Goal: Information Seeking & Learning: Check status

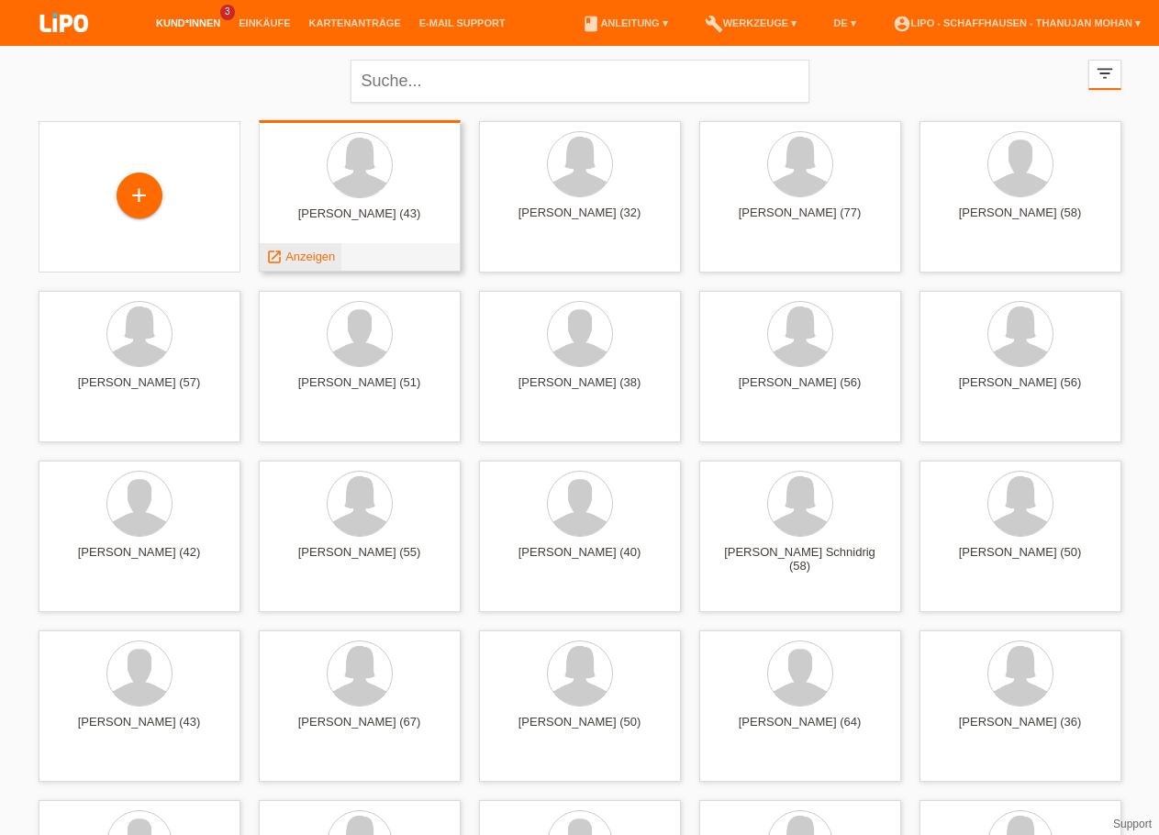
click at [324, 260] on span "Anzeigen" at bounding box center [310, 257] width 50 height 14
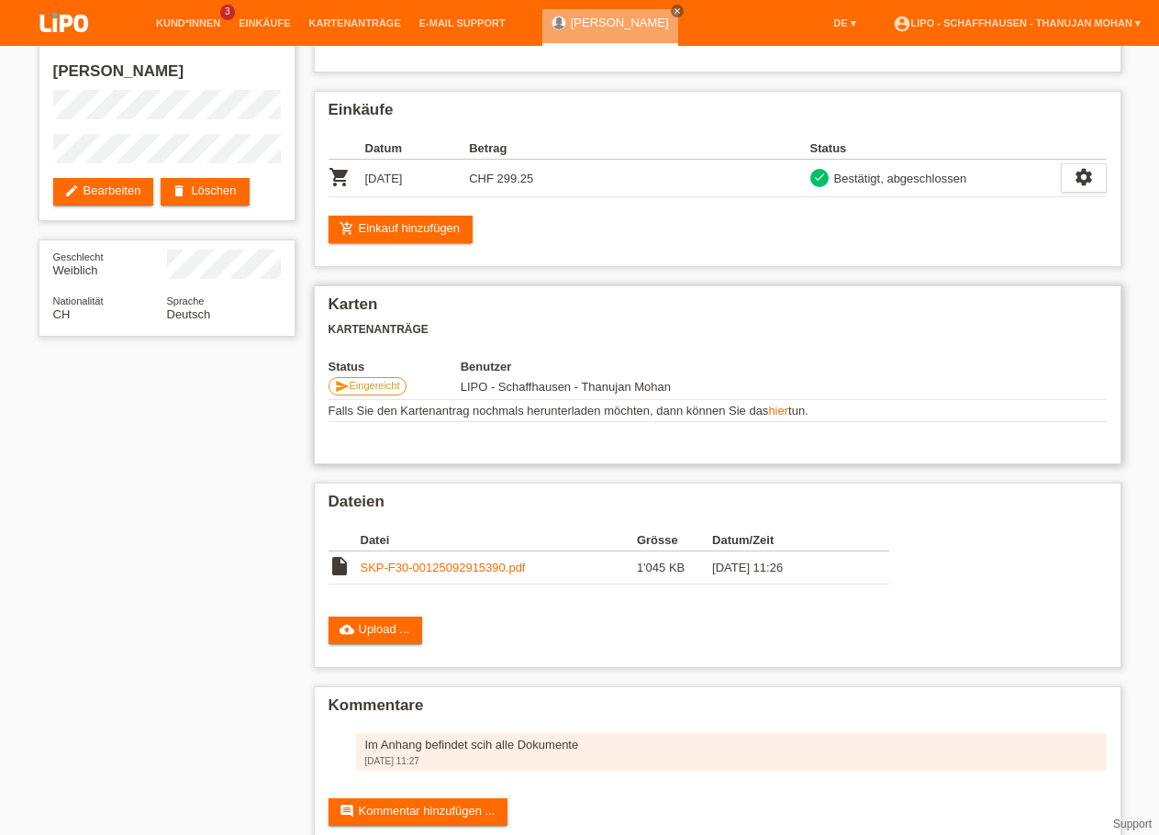
scroll to position [94, 0]
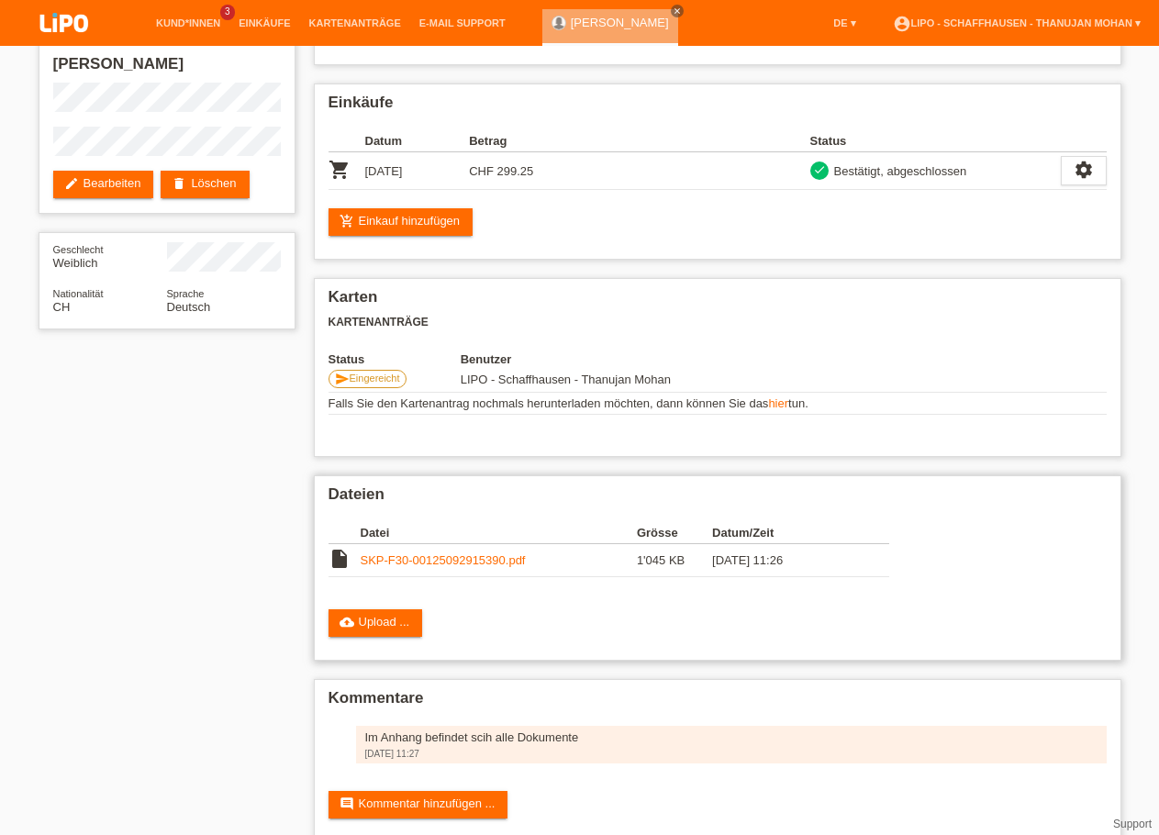
click at [452, 566] on link "SKP-F30-00125092915390.pdf" at bounding box center [443, 560] width 165 height 14
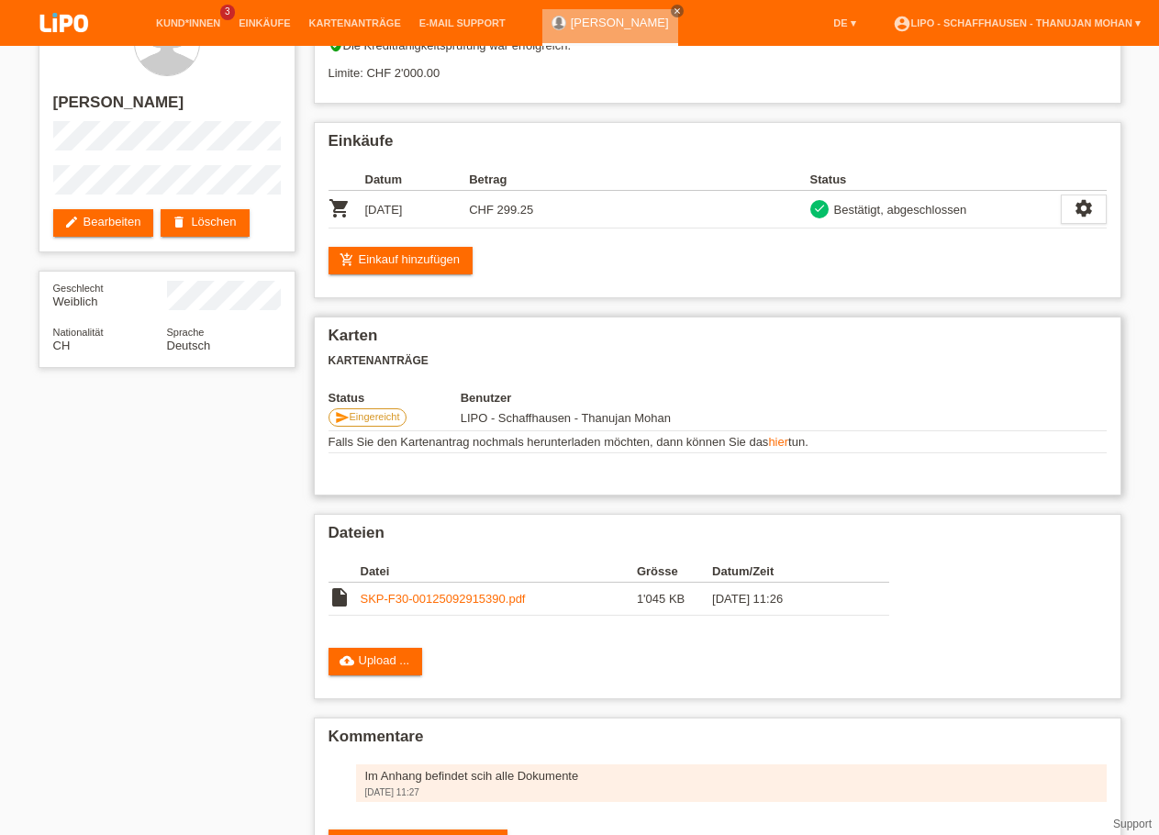
scroll to position [43, 0]
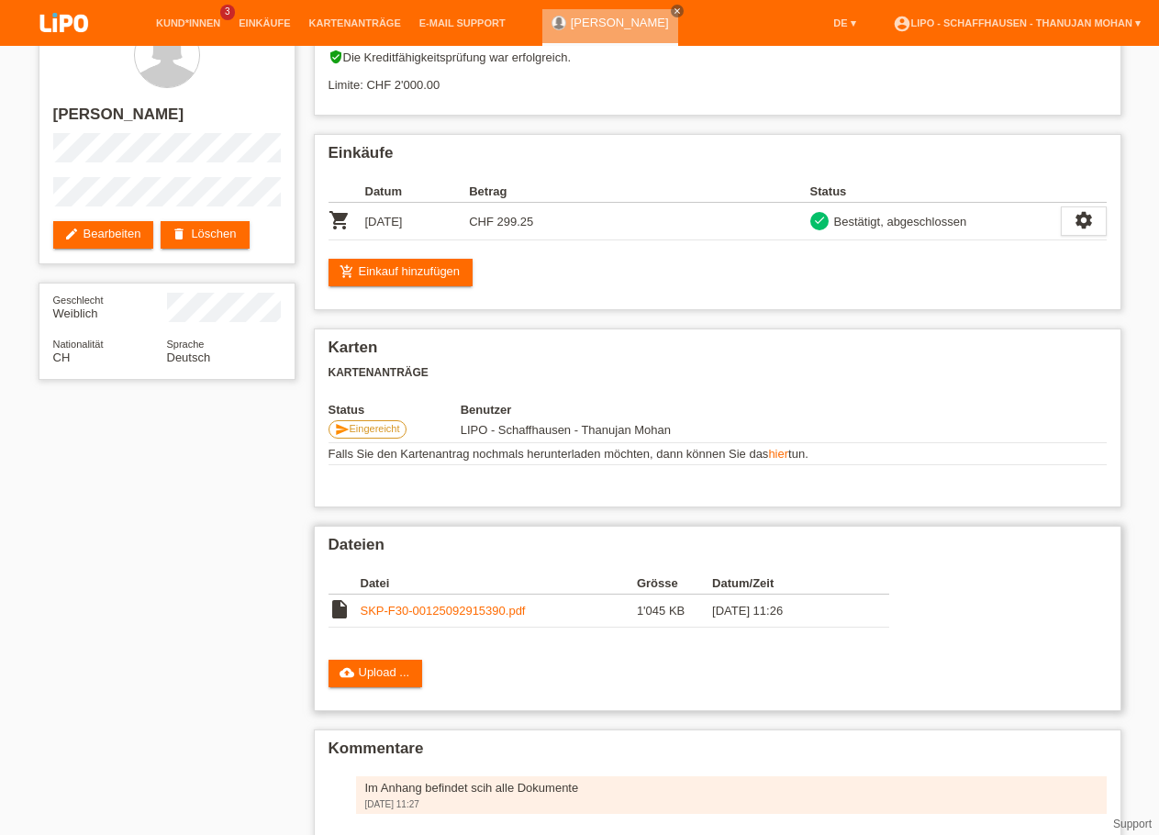
click at [453, 618] on link "SKP-F30-00125092915390.pdf" at bounding box center [443, 611] width 165 height 14
click at [93, 21] on img at bounding box center [64, 24] width 92 height 49
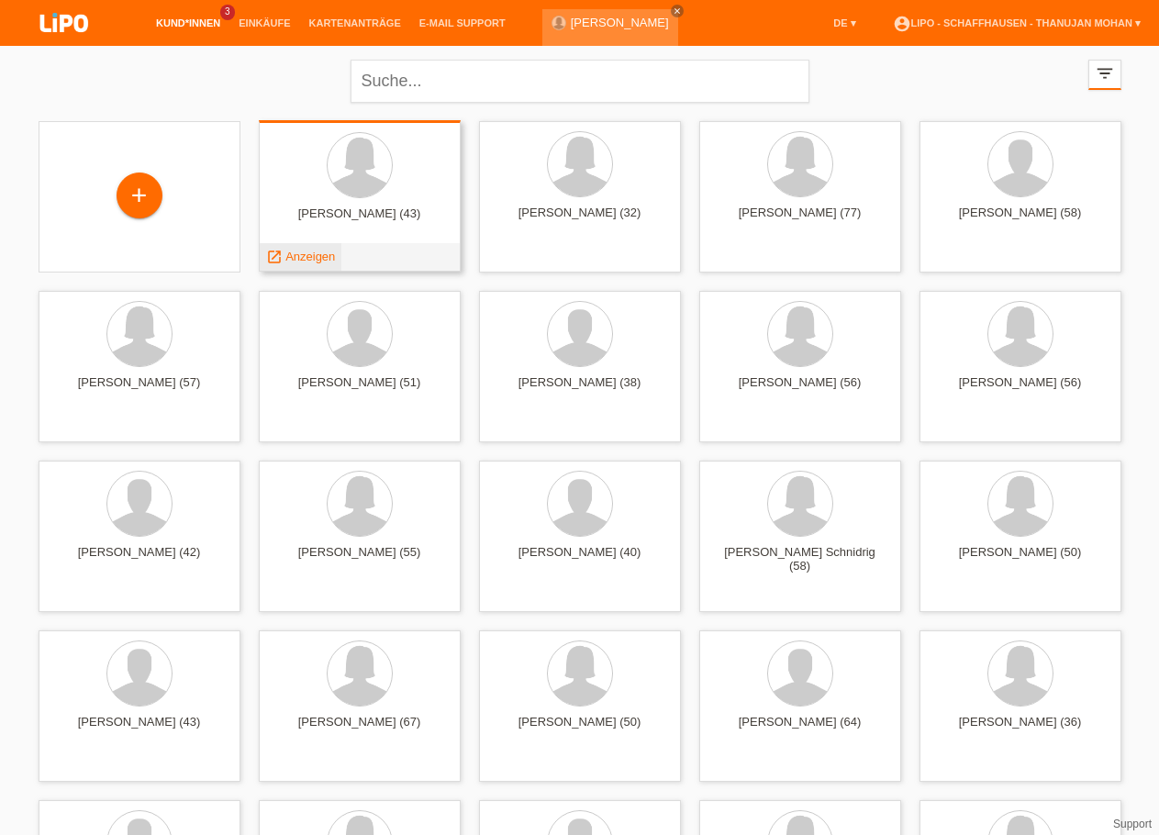
click at [322, 253] on span "Anzeigen" at bounding box center [310, 257] width 50 height 14
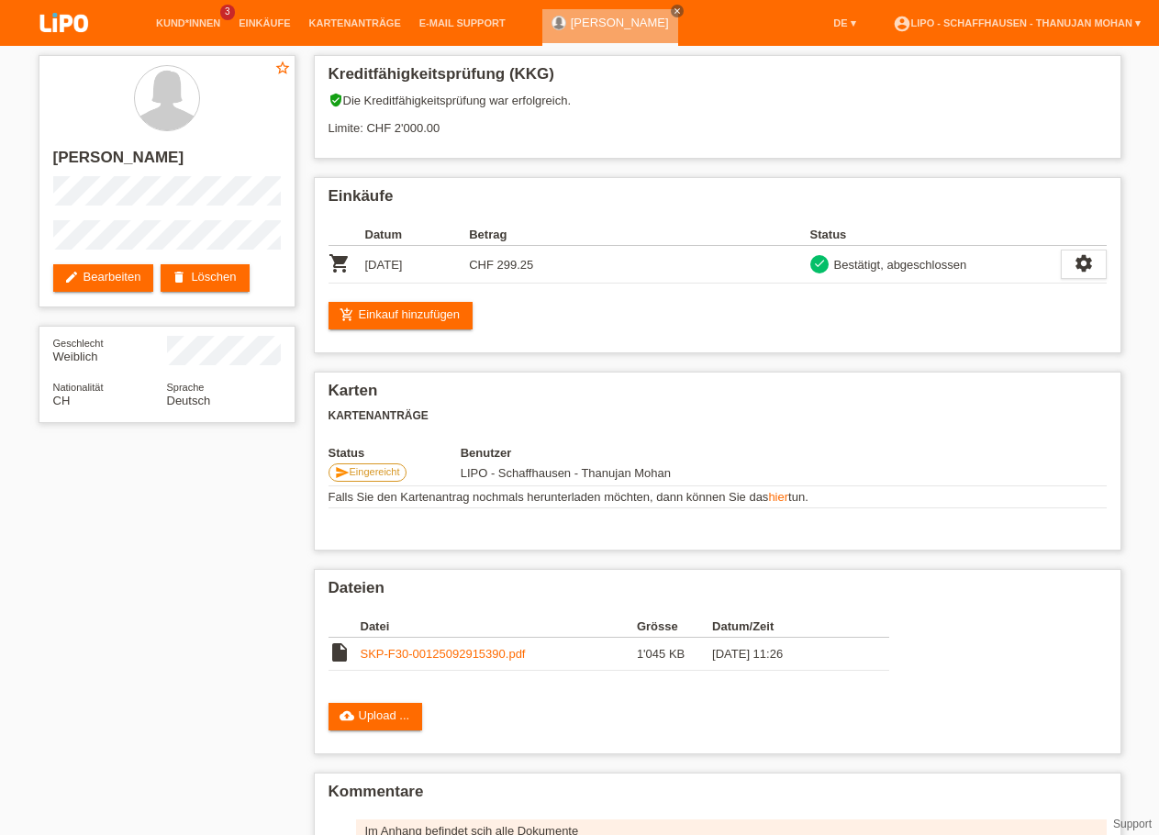
click at [61, 25] on img at bounding box center [64, 24] width 92 height 49
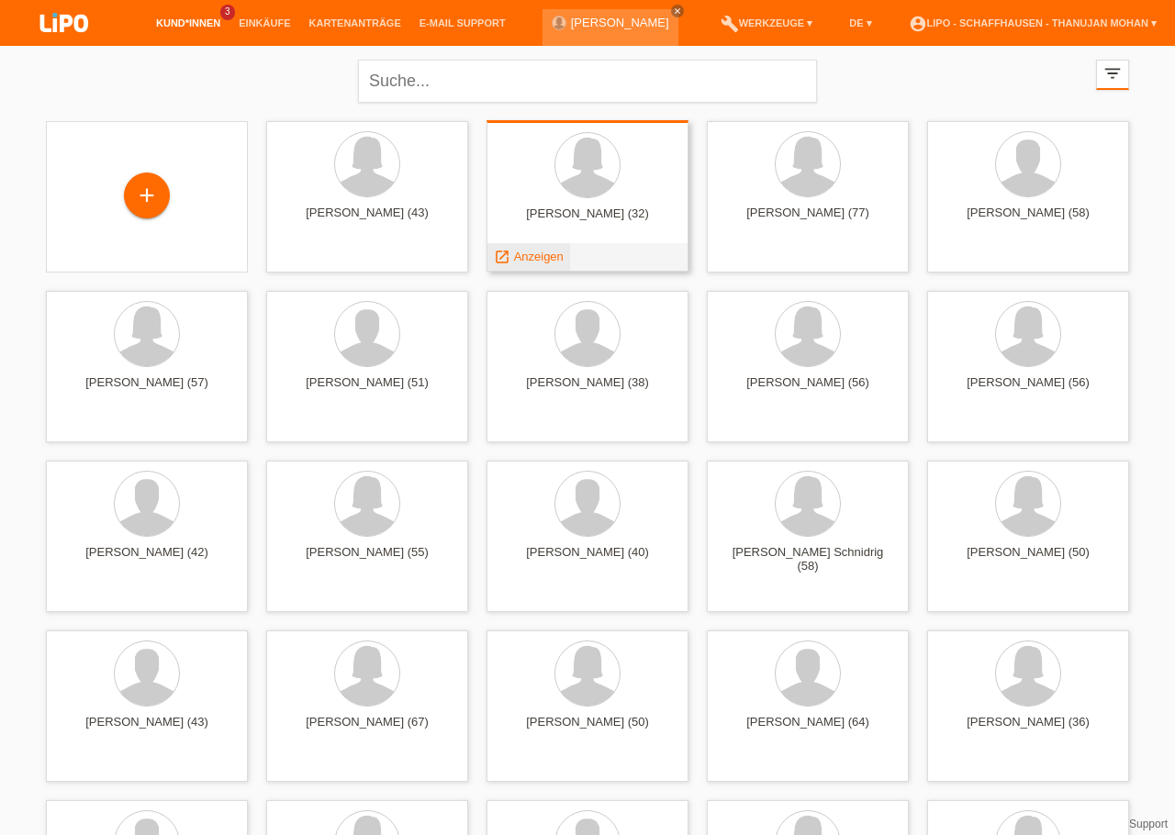
click at [541, 253] on span "Anzeigen" at bounding box center [539, 257] width 50 height 14
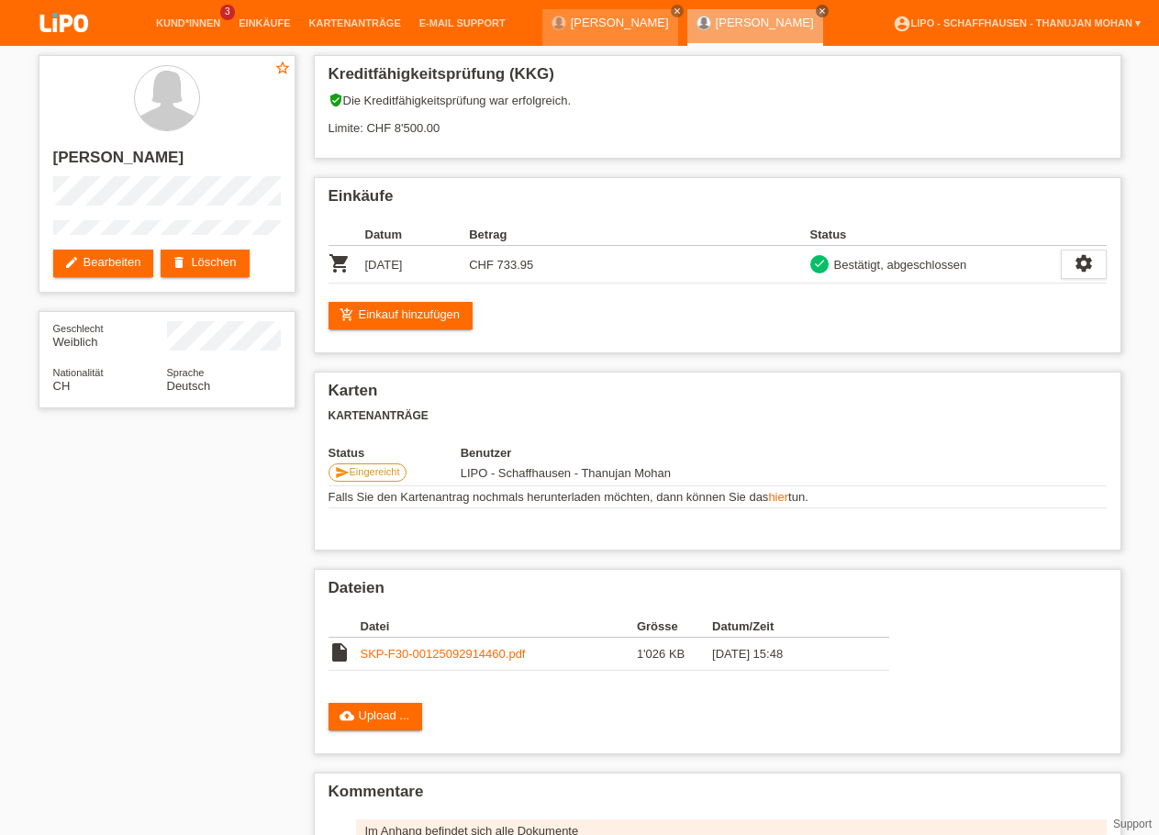
click at [74, 18] on img at bounding box center [64, 24] width 92 height 49
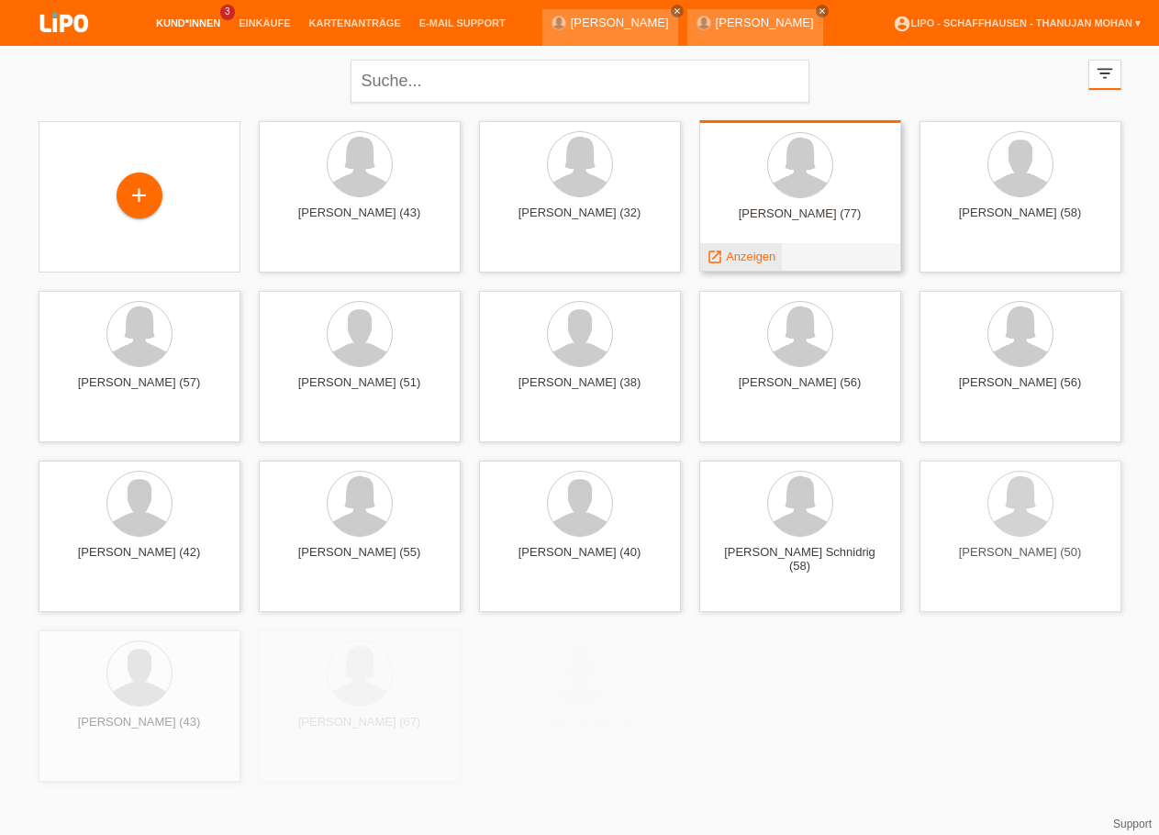
click at [757, 256] on span "Anzeigen" at bounding box center [751, 257] width 50 height 14
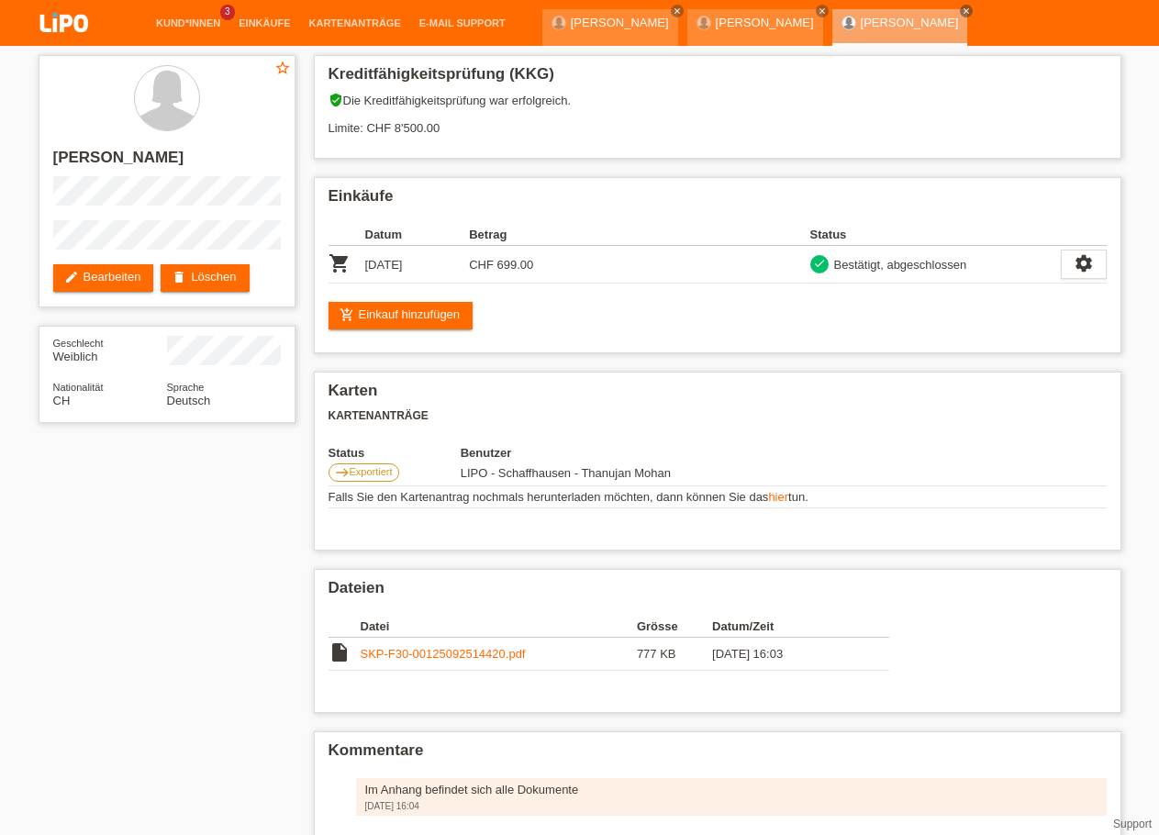
click at [75, 30] on img at bounding box center [64, 24] width 92 height 49
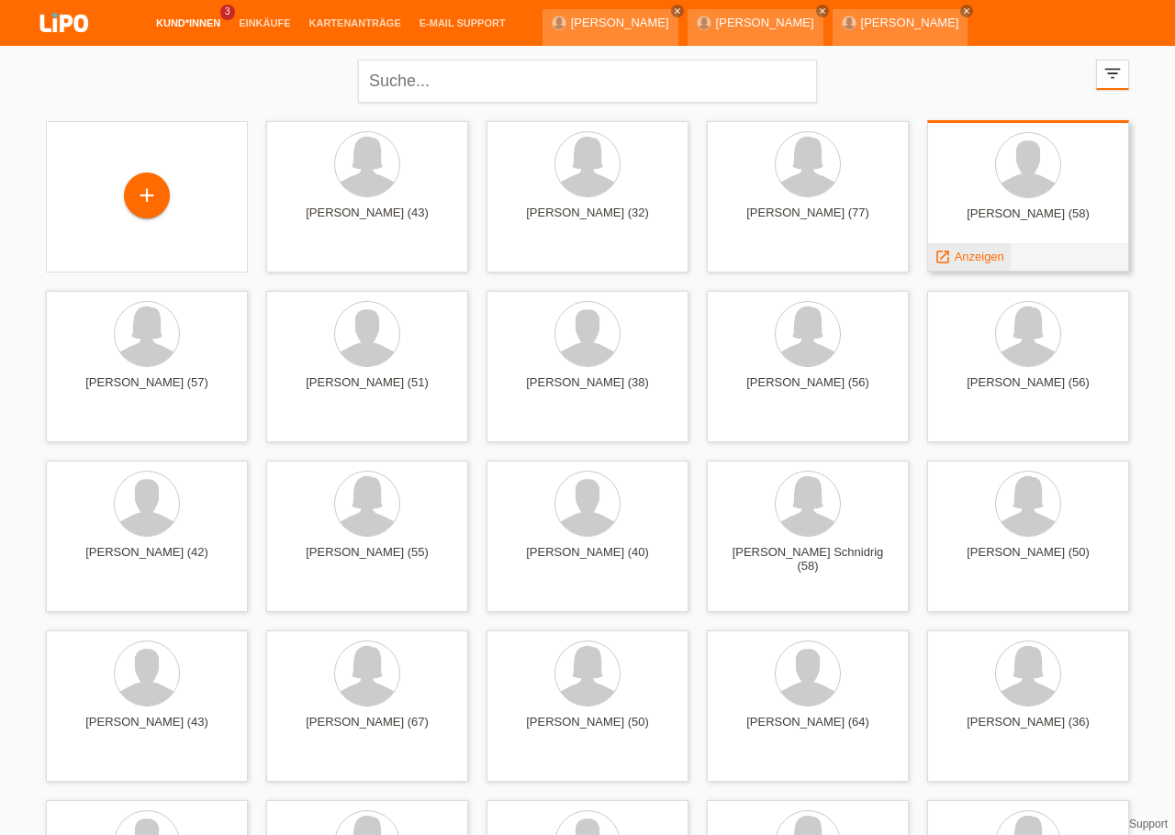
click at [977, 263] on span "Anzeigen" at bounding box center [979, 257] width 50 height 14
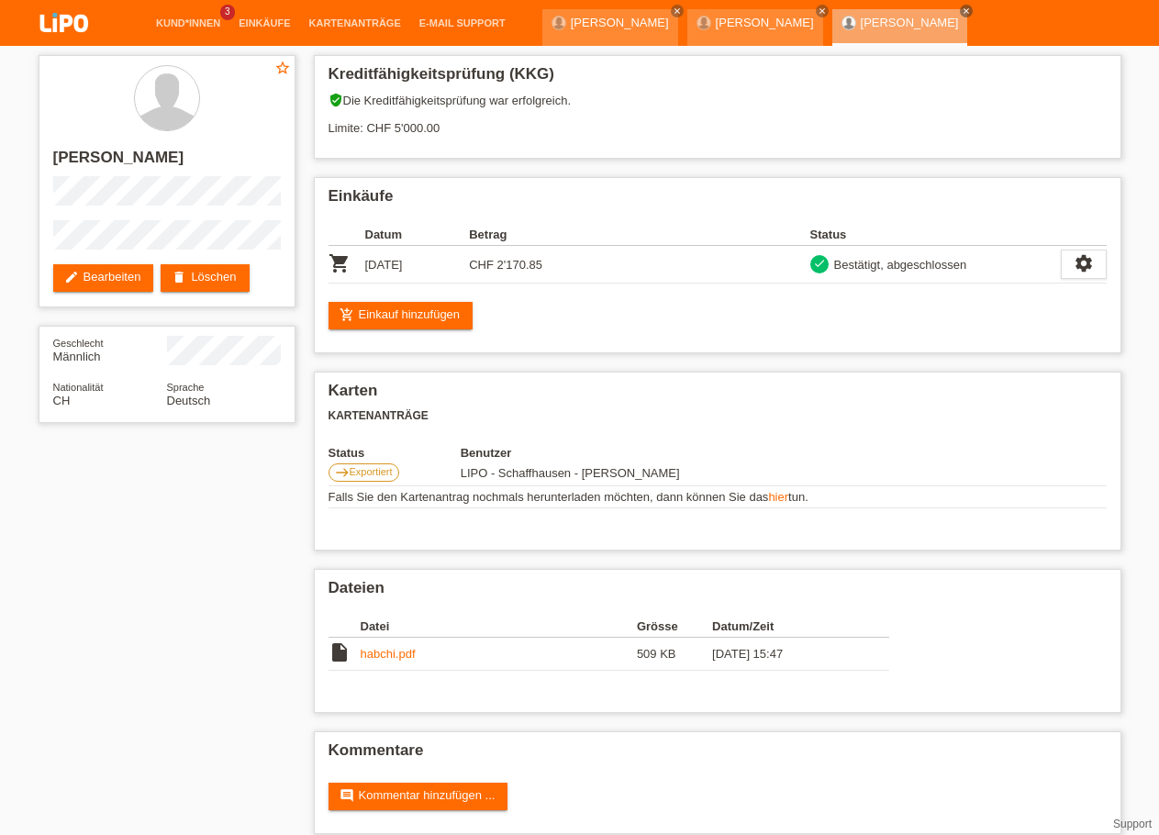
click at [62, 37] on img at bounding box center [64, 24] width 92 height 49
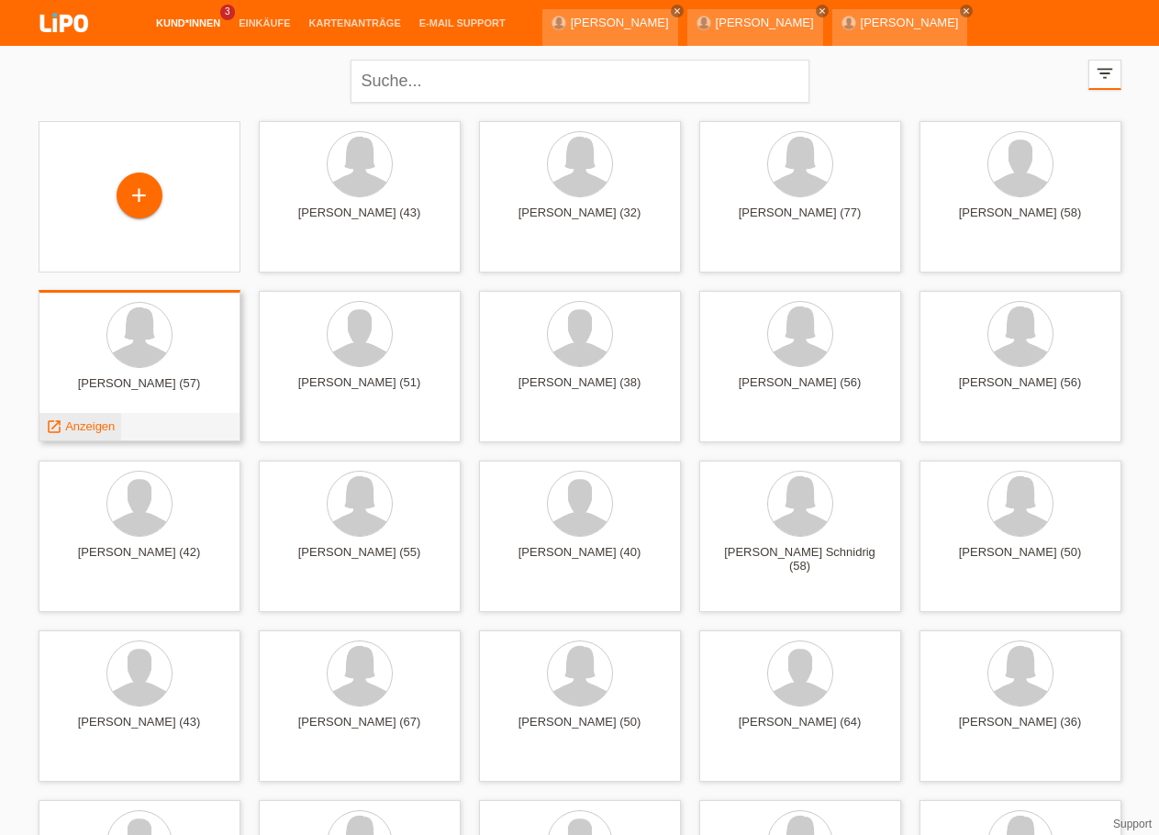
click at [107, 424] on span "Anzeigen" at bounding box center [90, 426] width 50 height 14
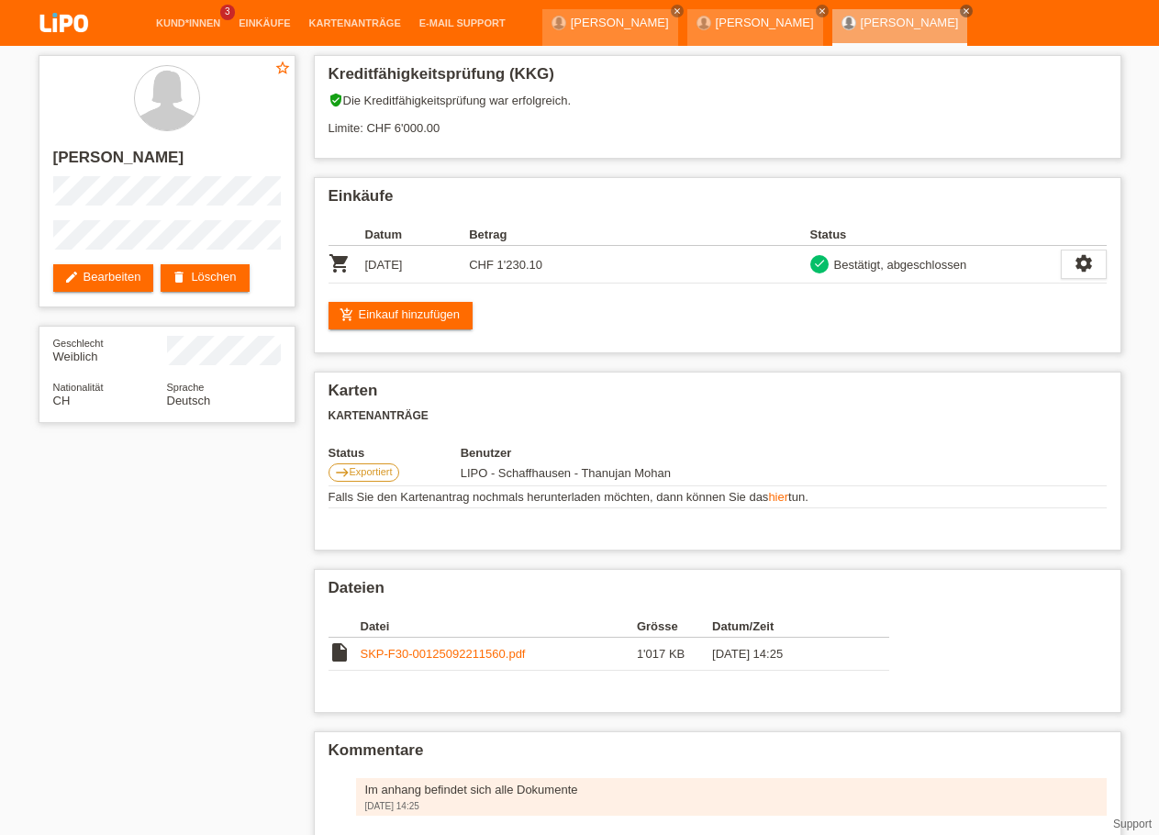
click at [74, 20] on img at bounding box center [64, 24] width 92 height 49
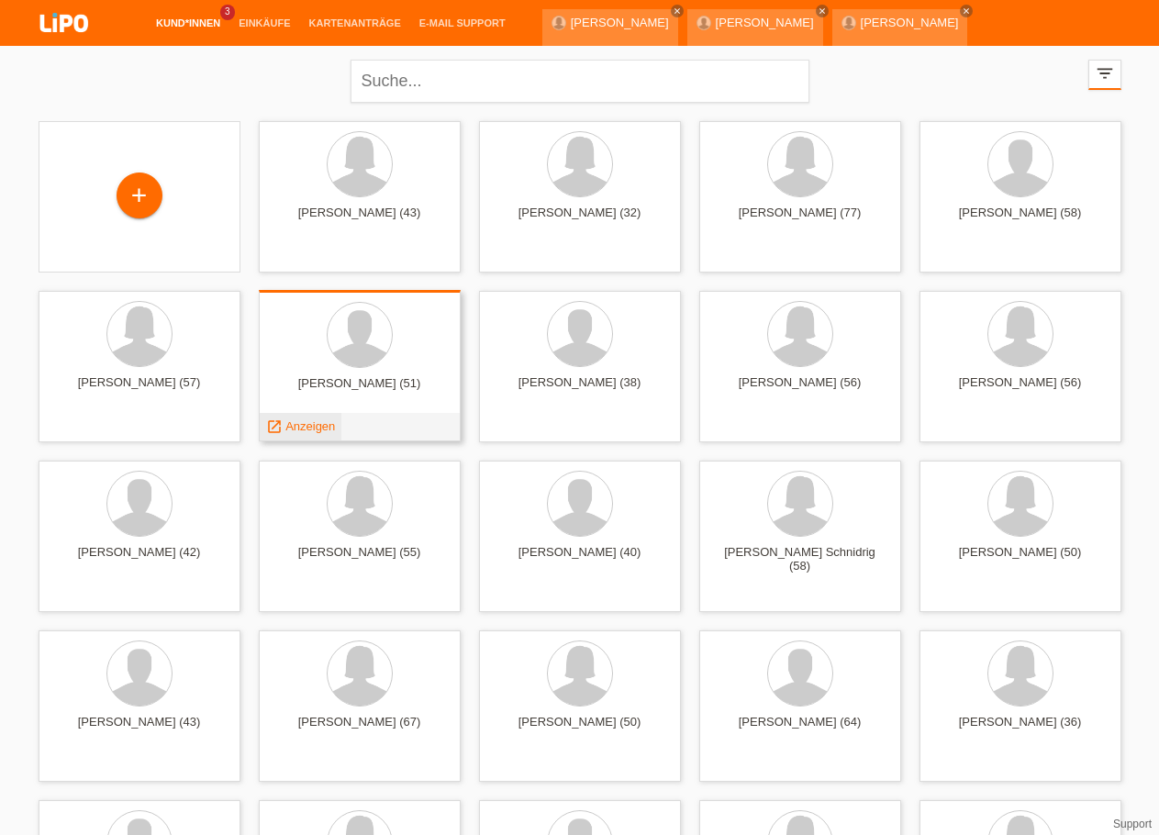
click at [326, 426] on span "Anzeigen" at bounding box center [310, 426] width 50 height 14
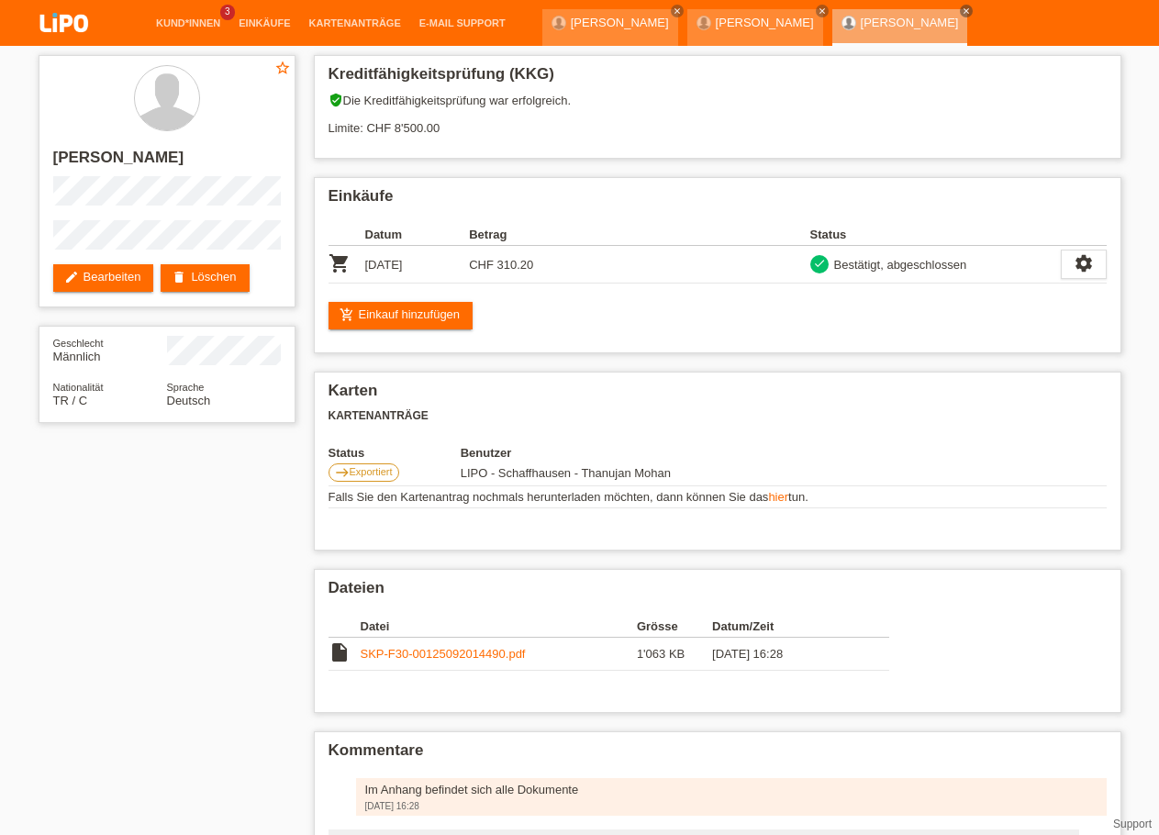
click at [63, 33] on img at bounding box center [64, 24] width 92 height 49
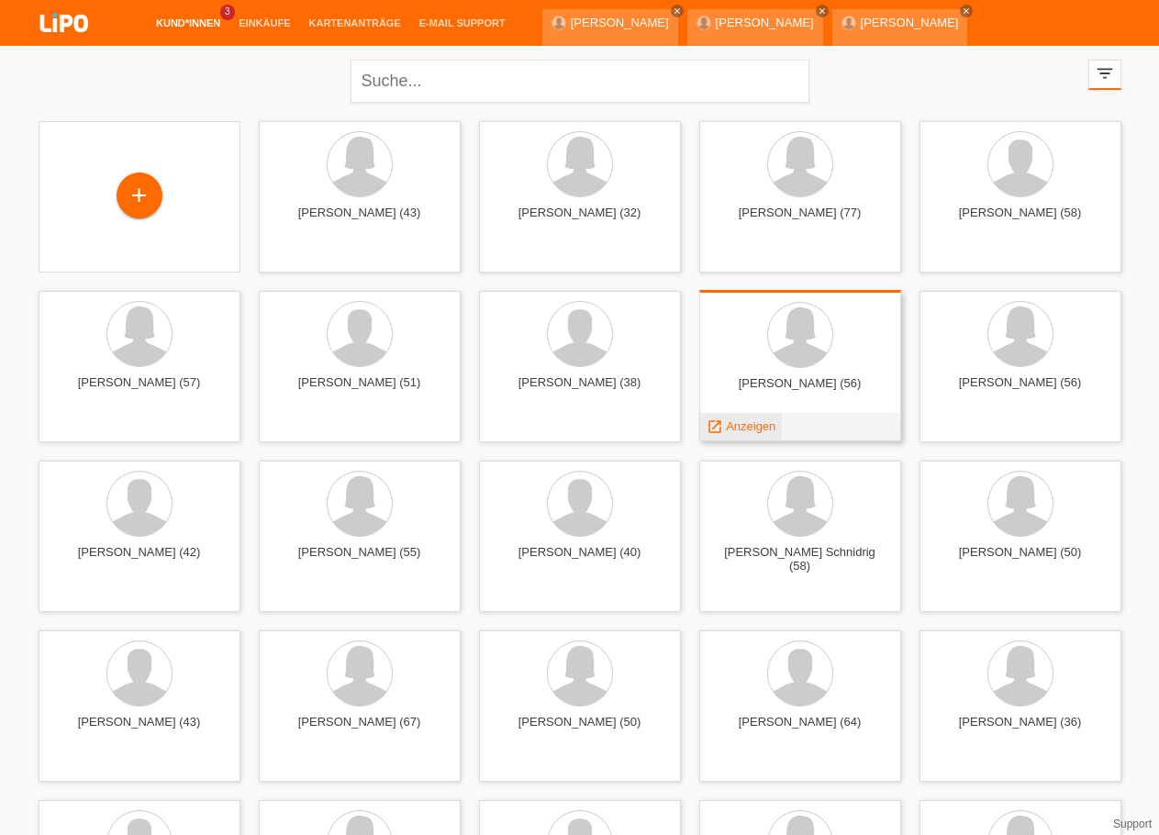
click at [766, 429] on span "Anzeigen" at bounding box center [751, 426] width 50 height 14
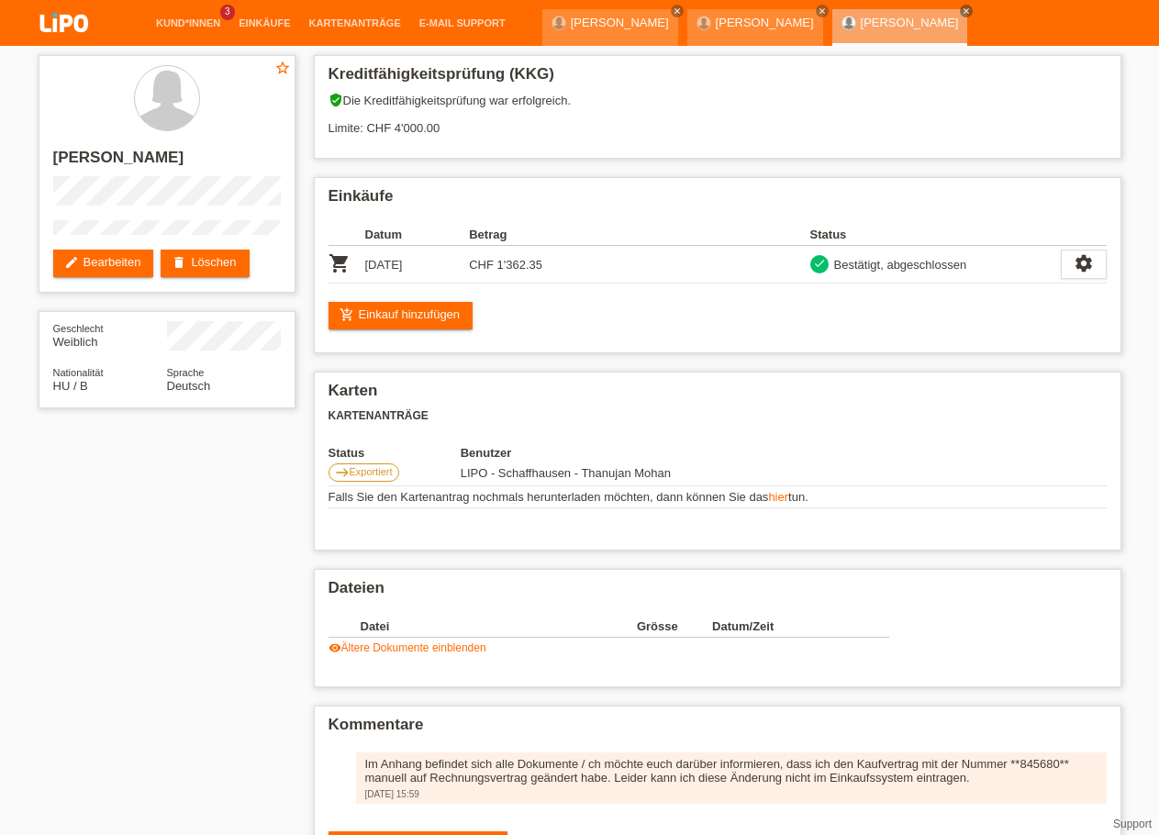
click at [67, 17] on img at bounding box center [64, 24] width 92 height 49
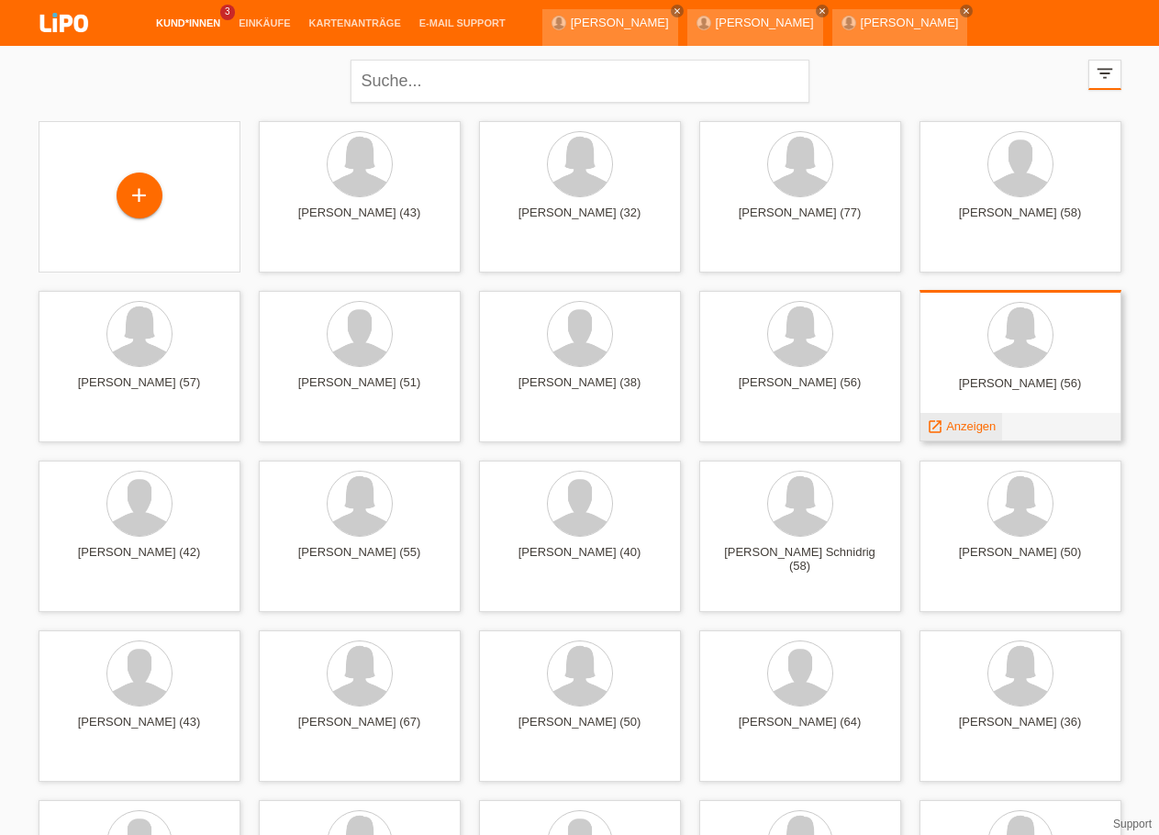
click at [965, 432] on span "Anzeigen" at bounding box center [971, 426] width 50 height 14
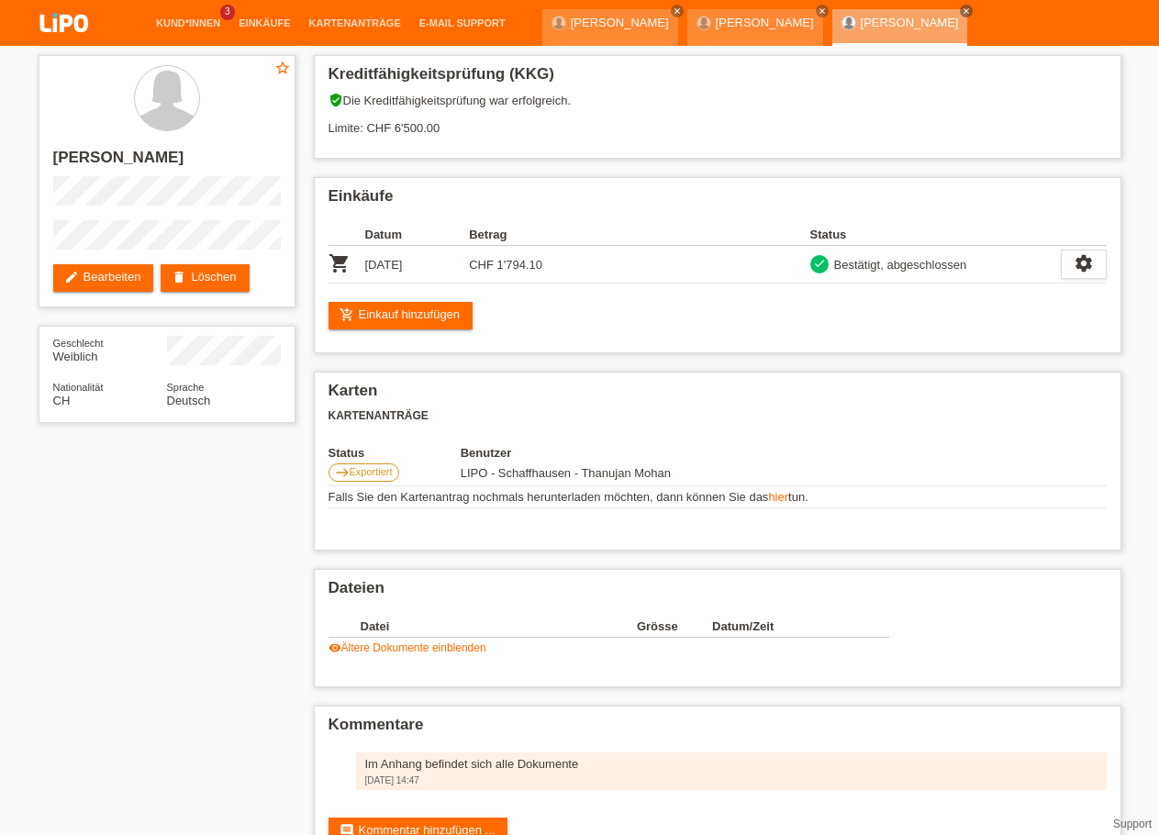
click at [63, 28] on img at bounding box center [64, 24] width 92 height 49
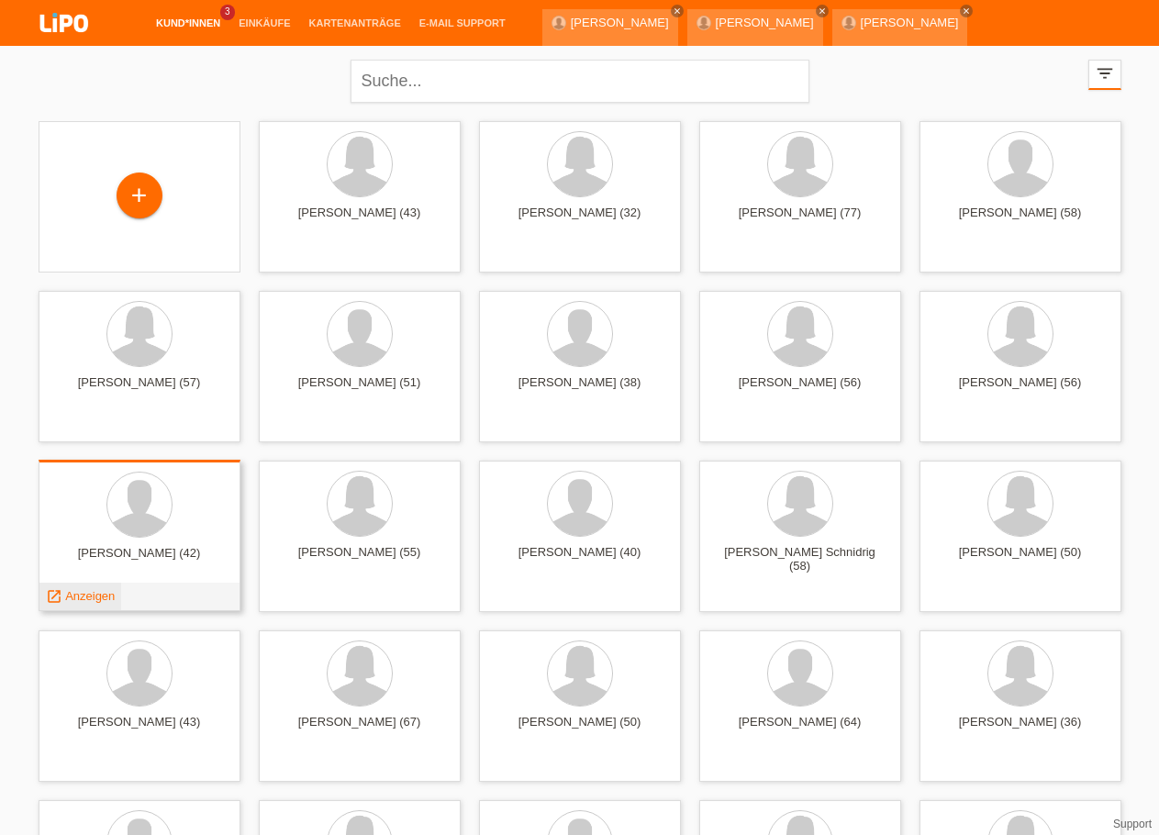
click at [108, 597] on span "Anzeigen" at bounding box center [90, 596] width 50 height 14
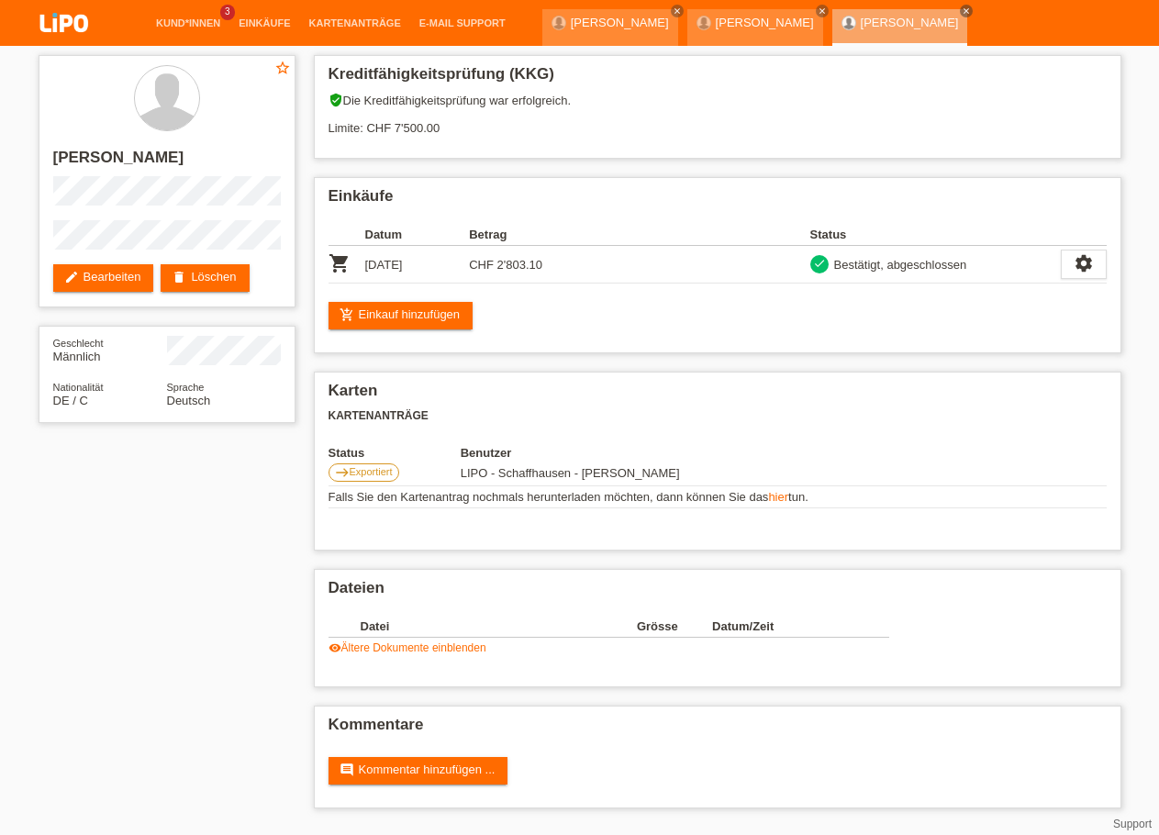
click at [38, 28] on img at bounding box center [64, 24] width 92 height 49
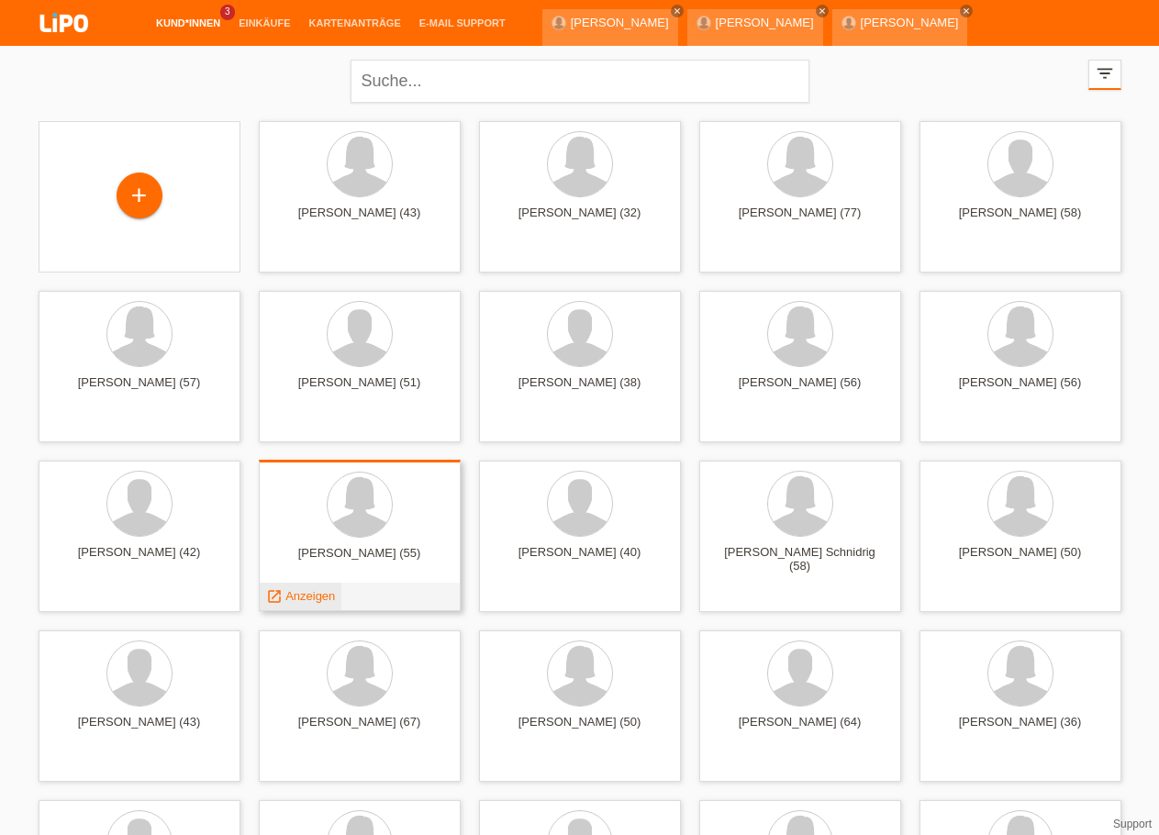
click at [326, 597] on span "Anzeigen" at bounding box center [310, 596] width 50 height 14
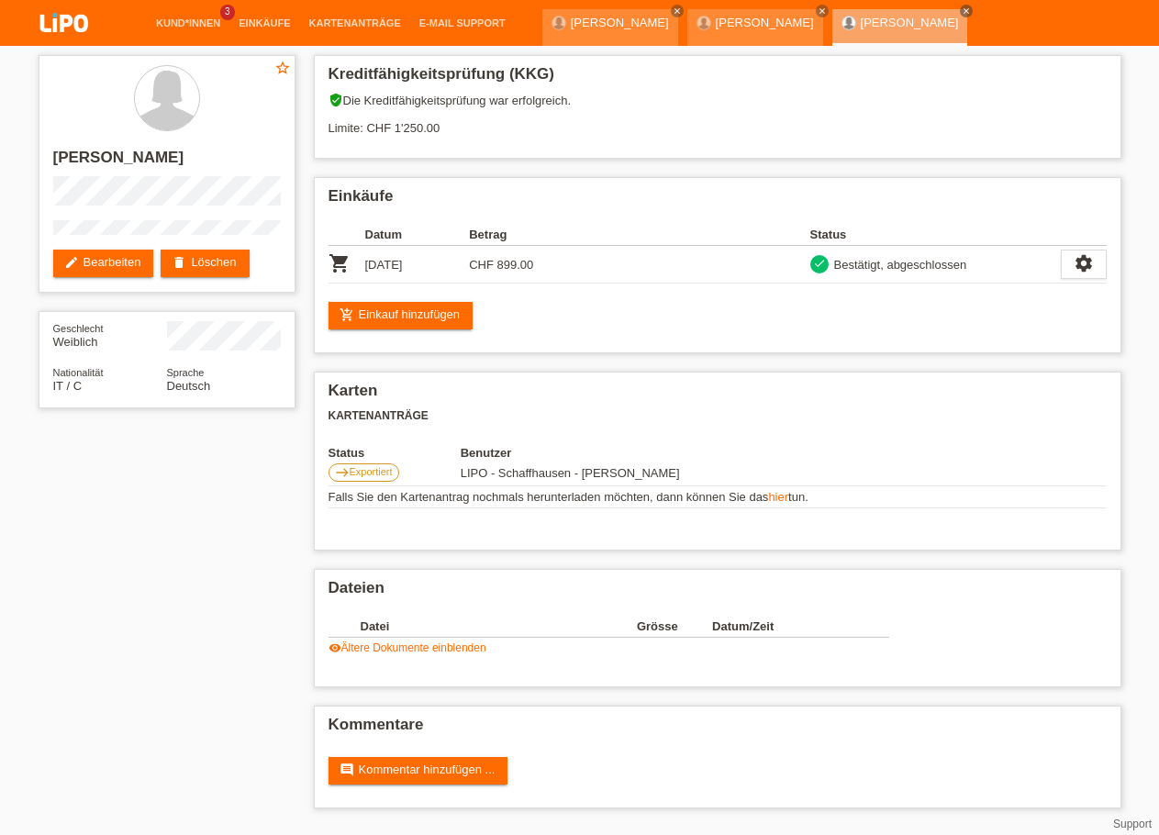
click at [75, 37] on img at bounding box center [64, 24] width 92 height 49
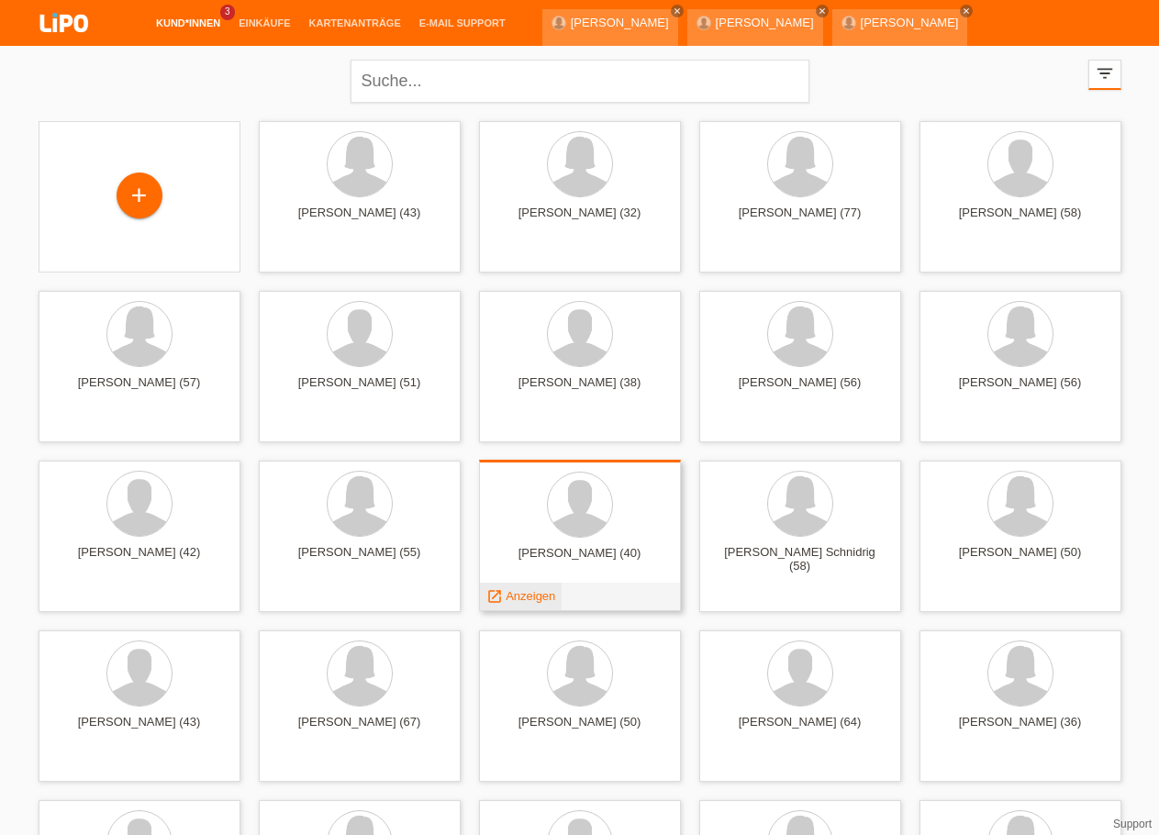
click at [538, 598] on span "Anzeigen" at bounding box center [531, 596] width 50 height 14
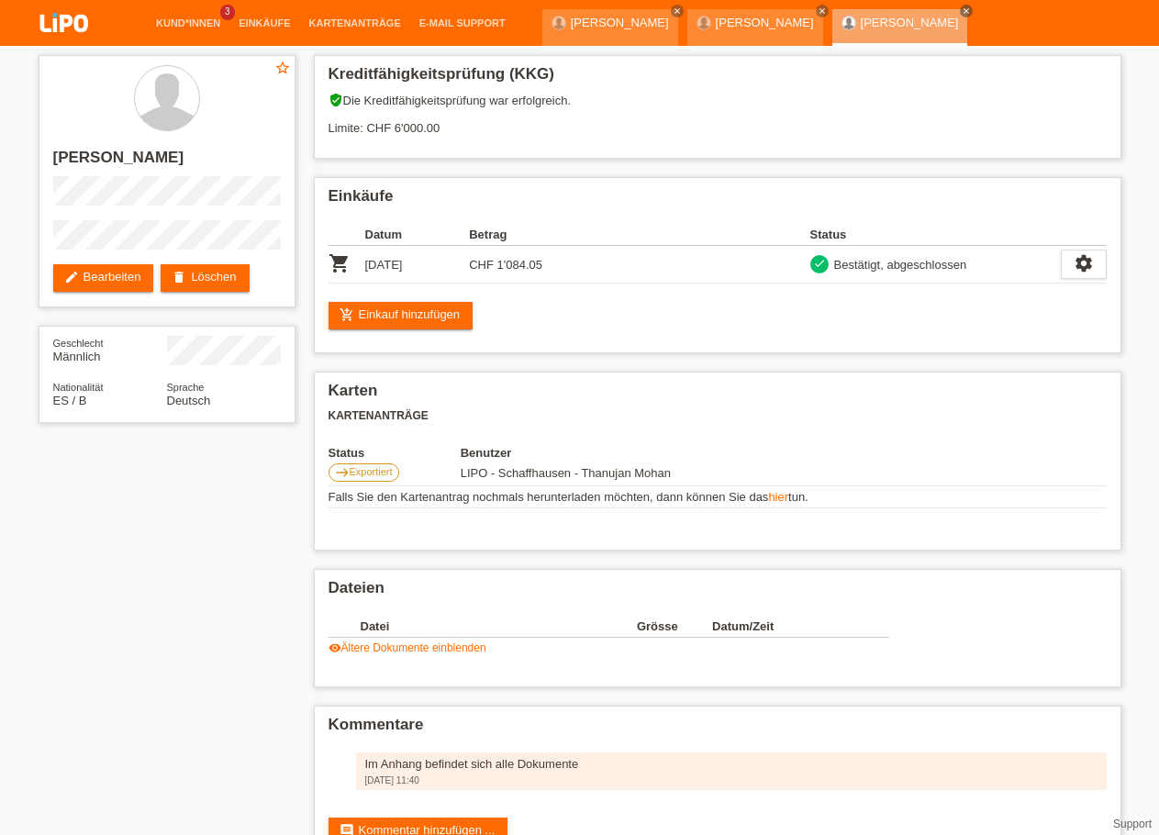
click at [74, 30] on img at bounding box center [64, 24] width 92 height 49
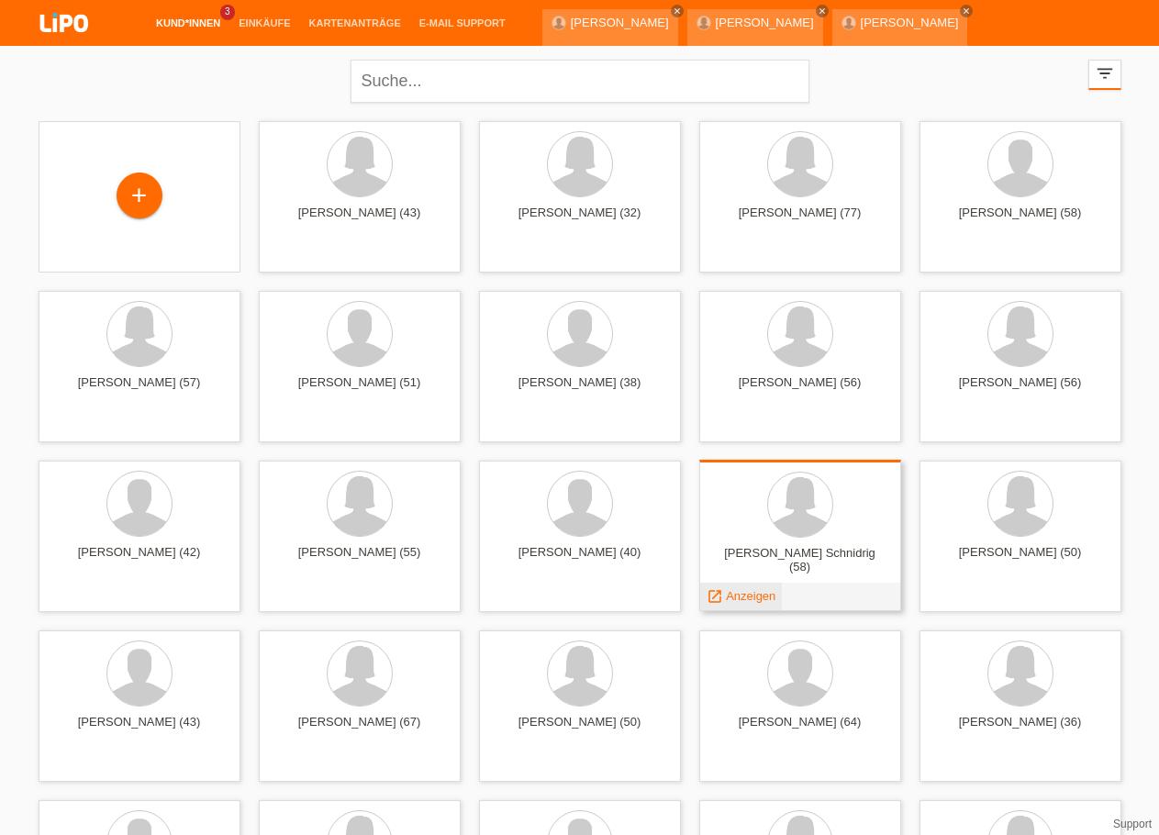
click at [760, 593] on span "Anzeigen" at bounding box center [751, 596] width 50 height 14
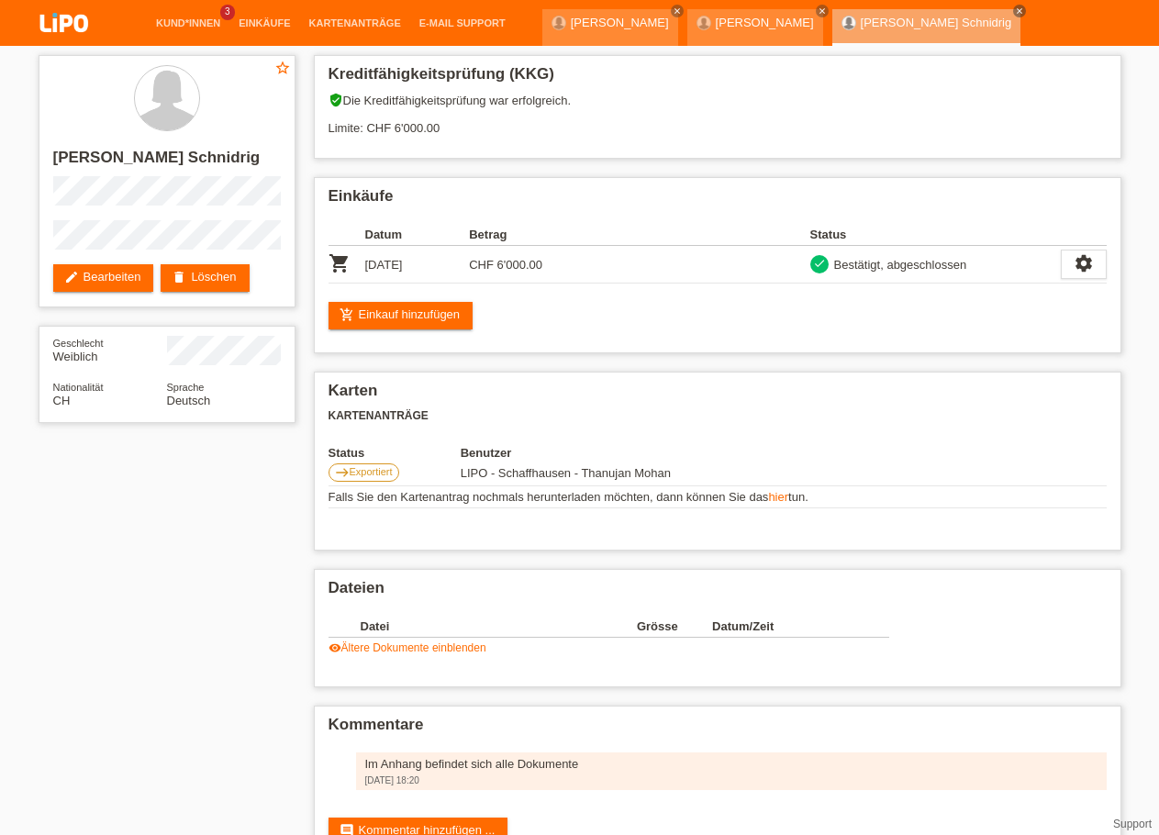
click at [87, 22] on img at bounding box center [64, 24] width 92 height 49
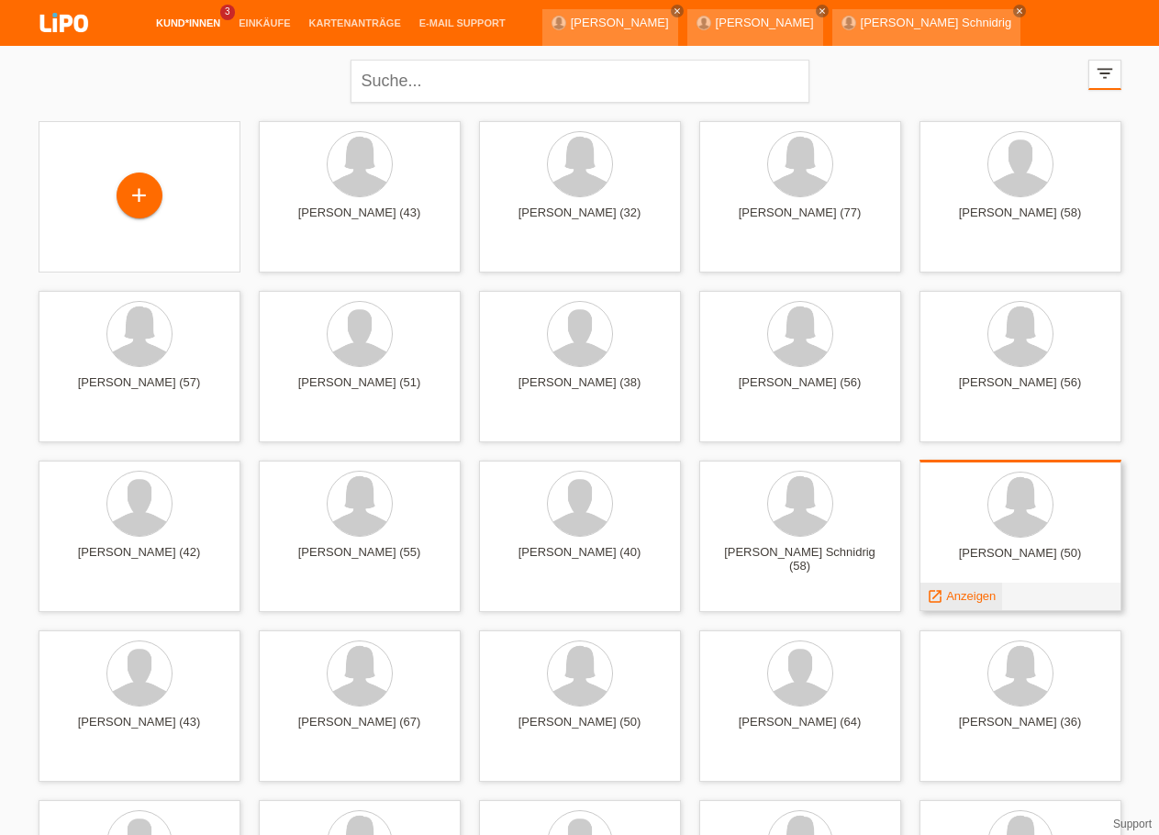
click at [972, 597] on span "Anzeigen" at bounding box center [971, 596] width 50 height 14
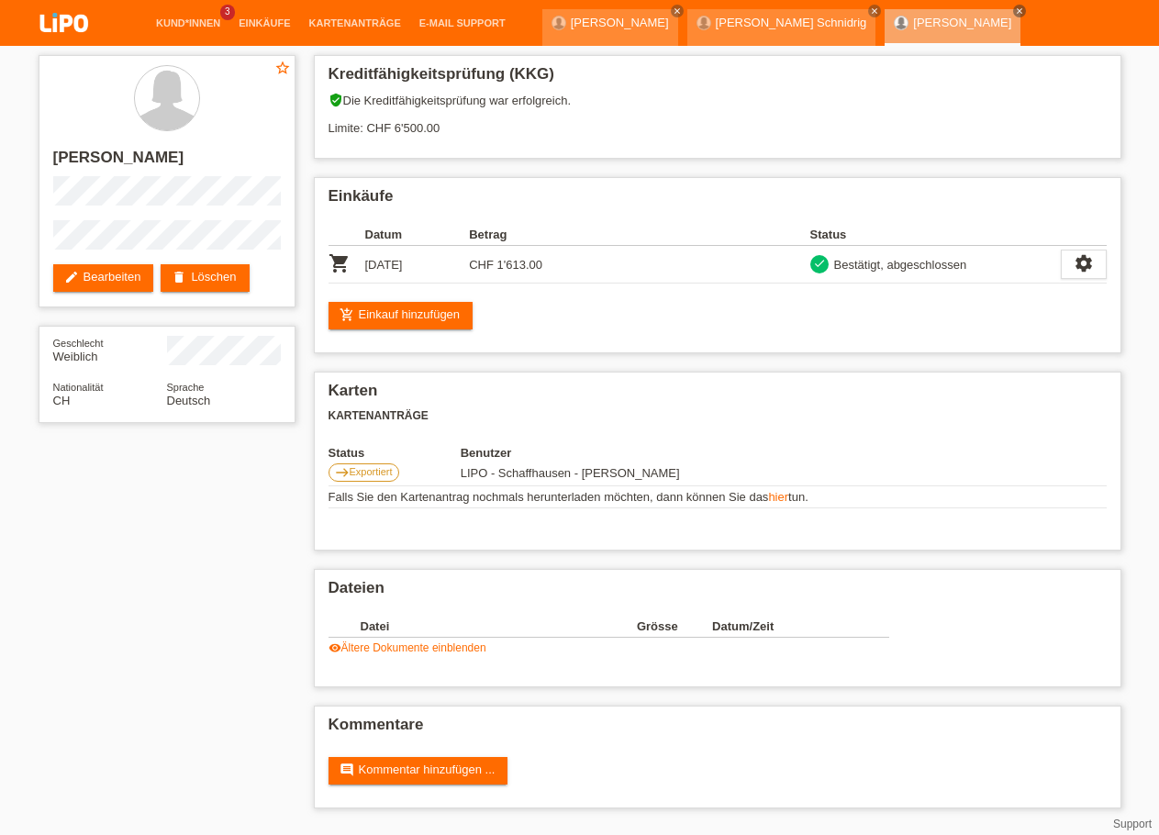
click at [68, 36] on img at bounding box center [64, 24] width 92 height 49
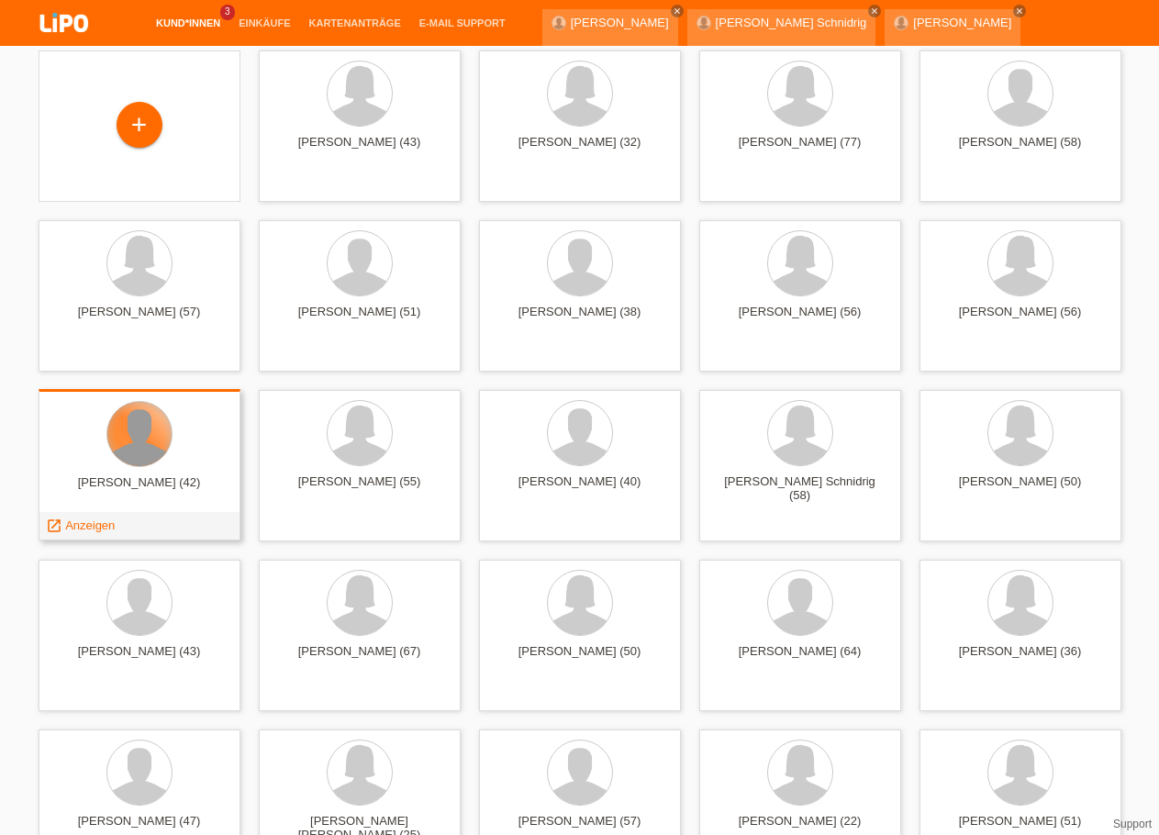
scroll to position [94, 0]
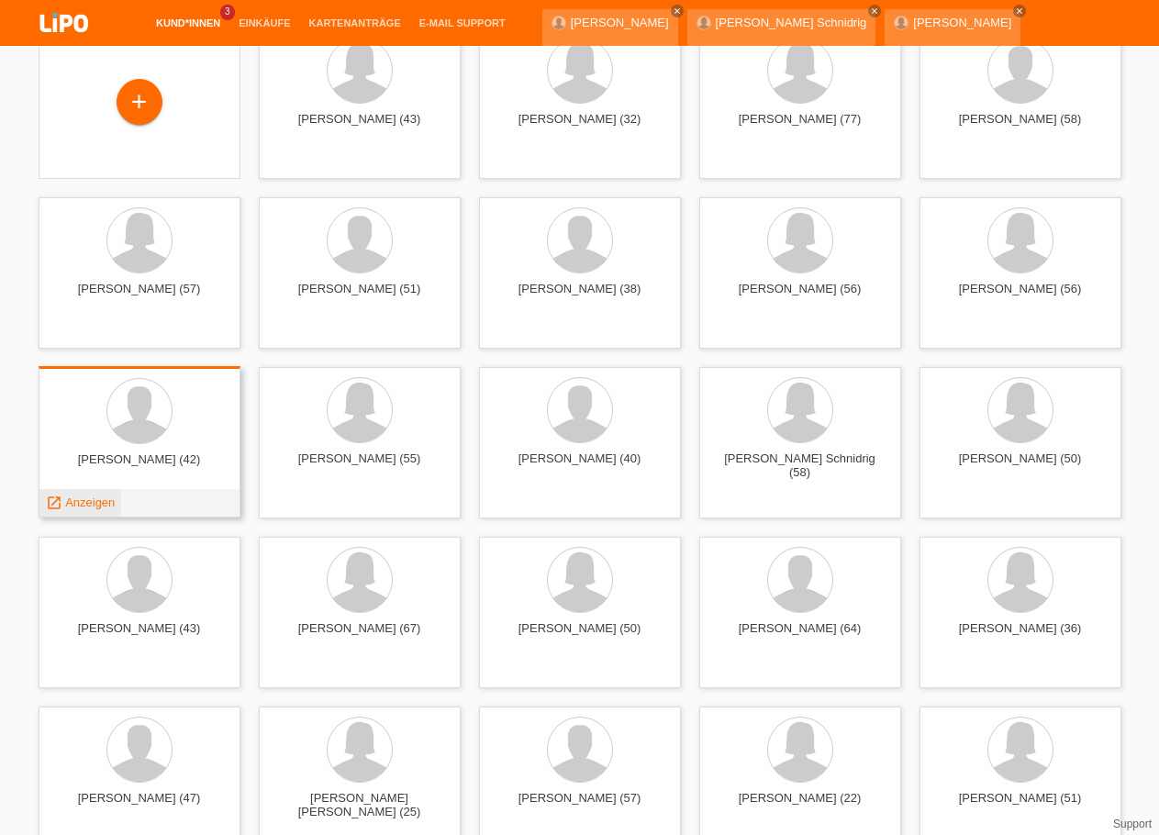
click at [98, 501] on span "Anzeigen" at bounding box center [90, 503] width 50 height 14
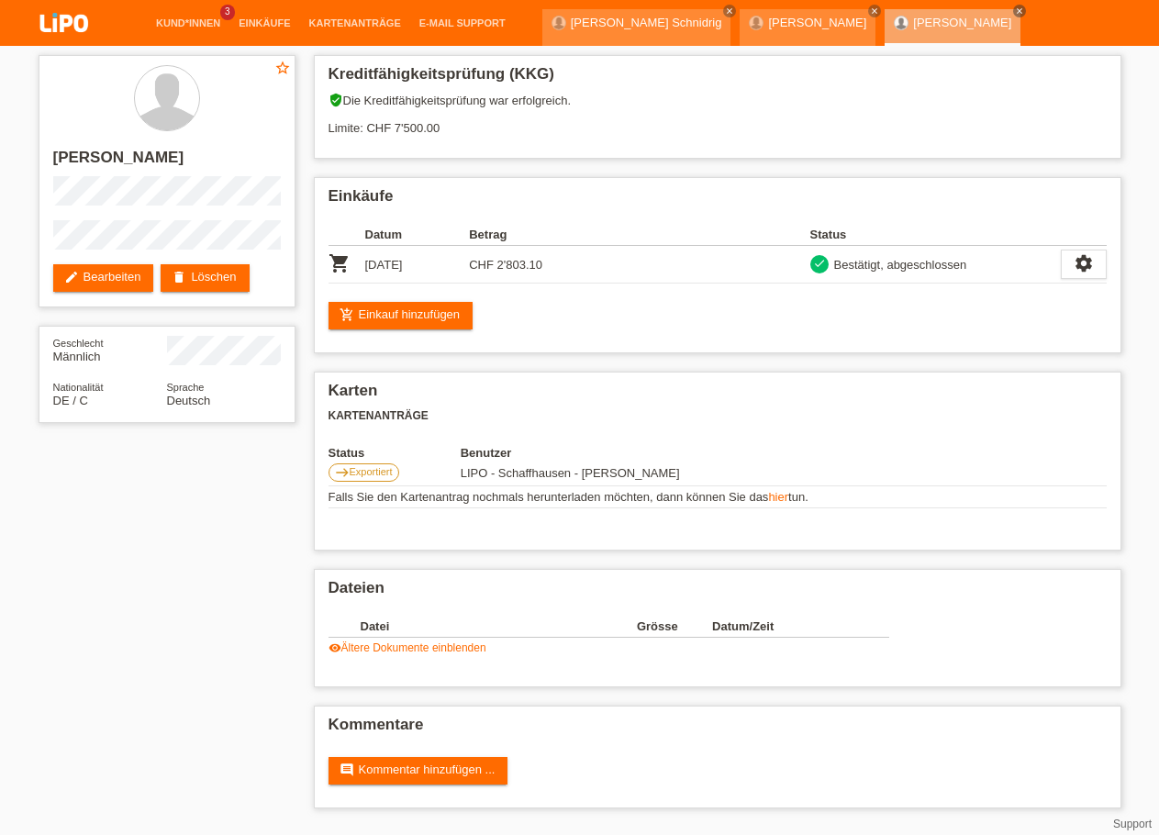
click at [66, 29] on img at bounding box center [64, 24] width 92 height 49
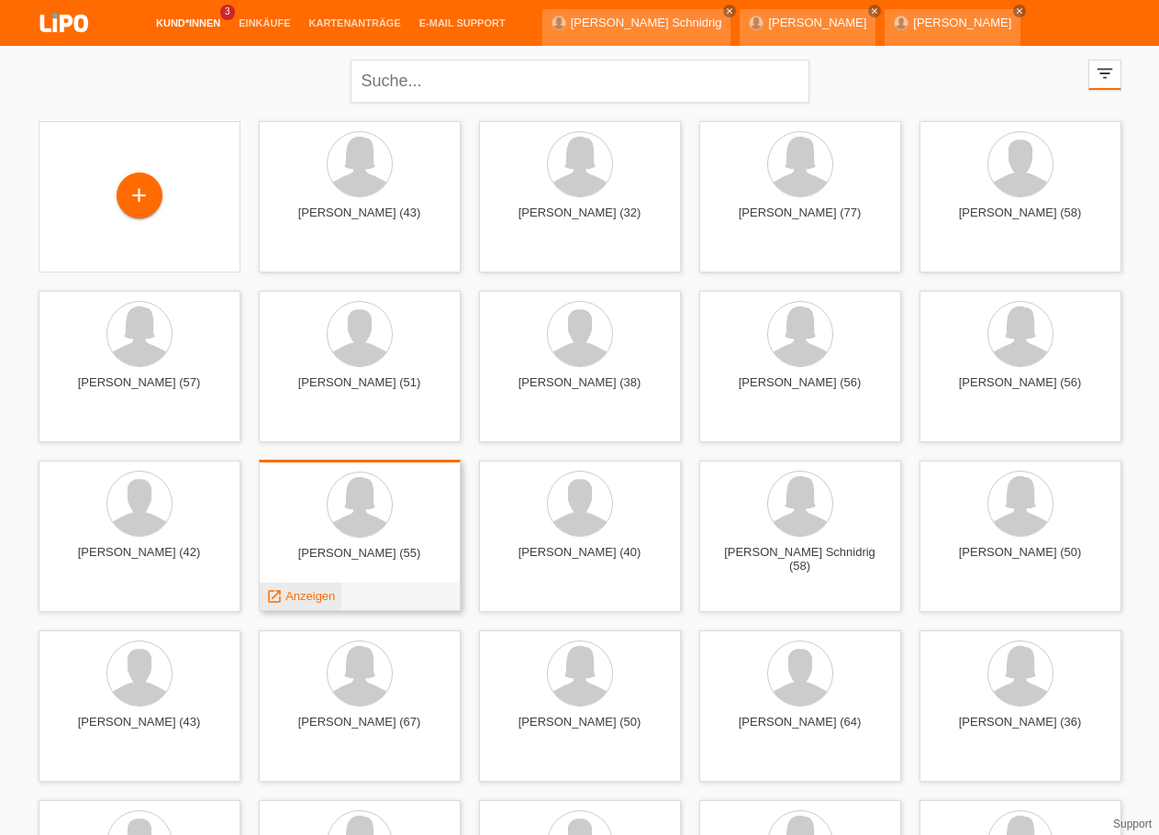
click at [321, 595] on span "Anzeigen" at bounding box center [310, 596] width 50 height 14
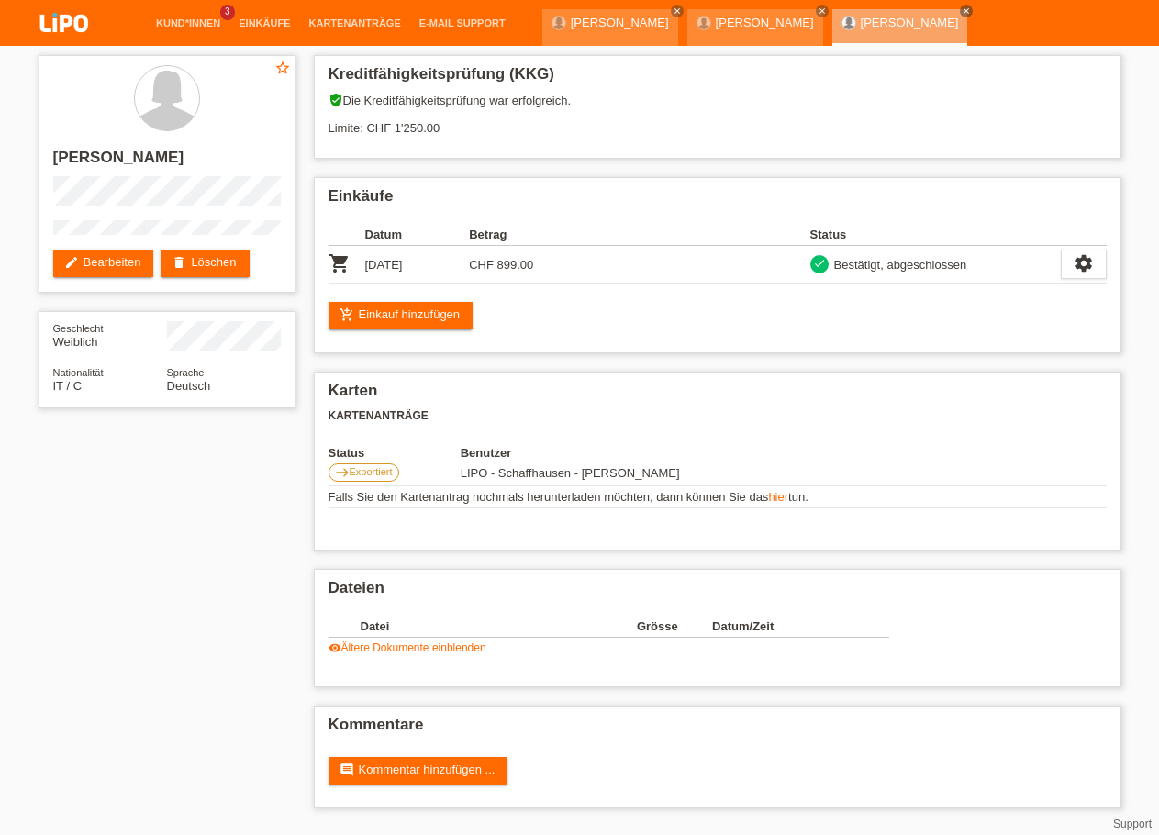
click at [68, 32] on img at bounding box center [64, 24] width 92 height 49
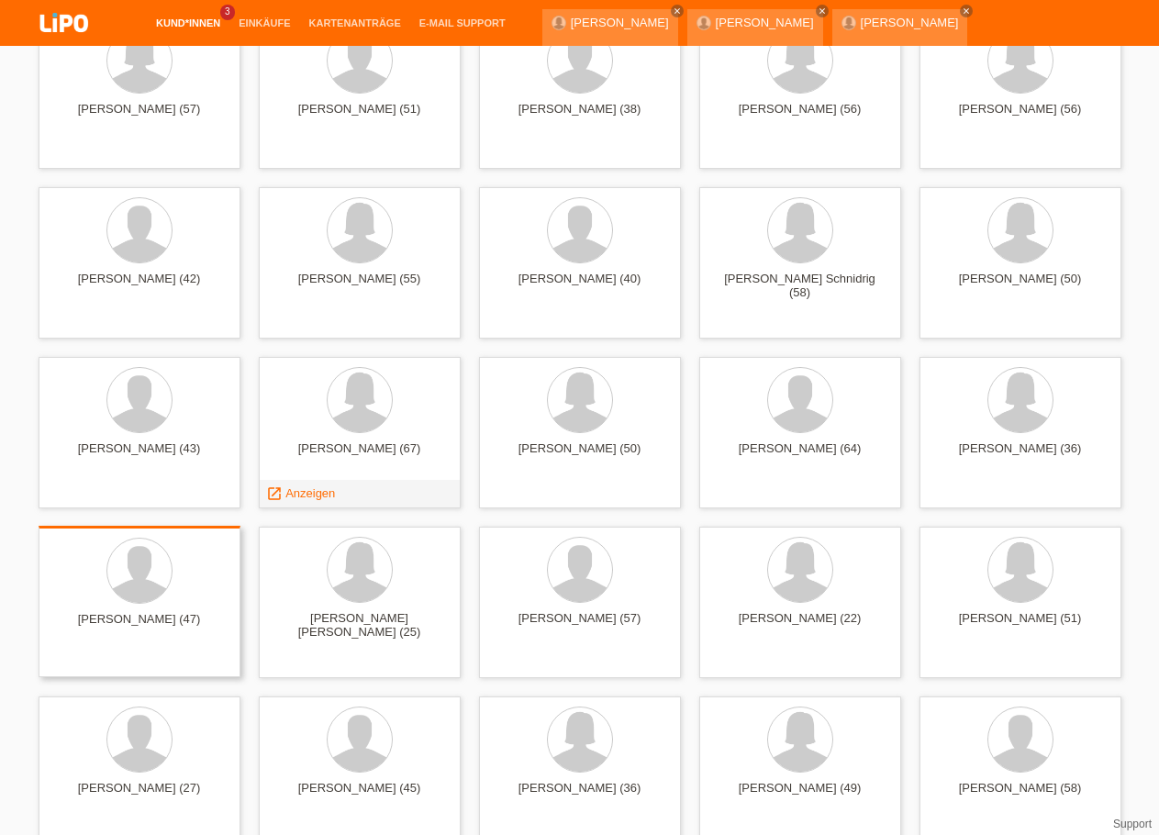
scroll to position [281, 0]
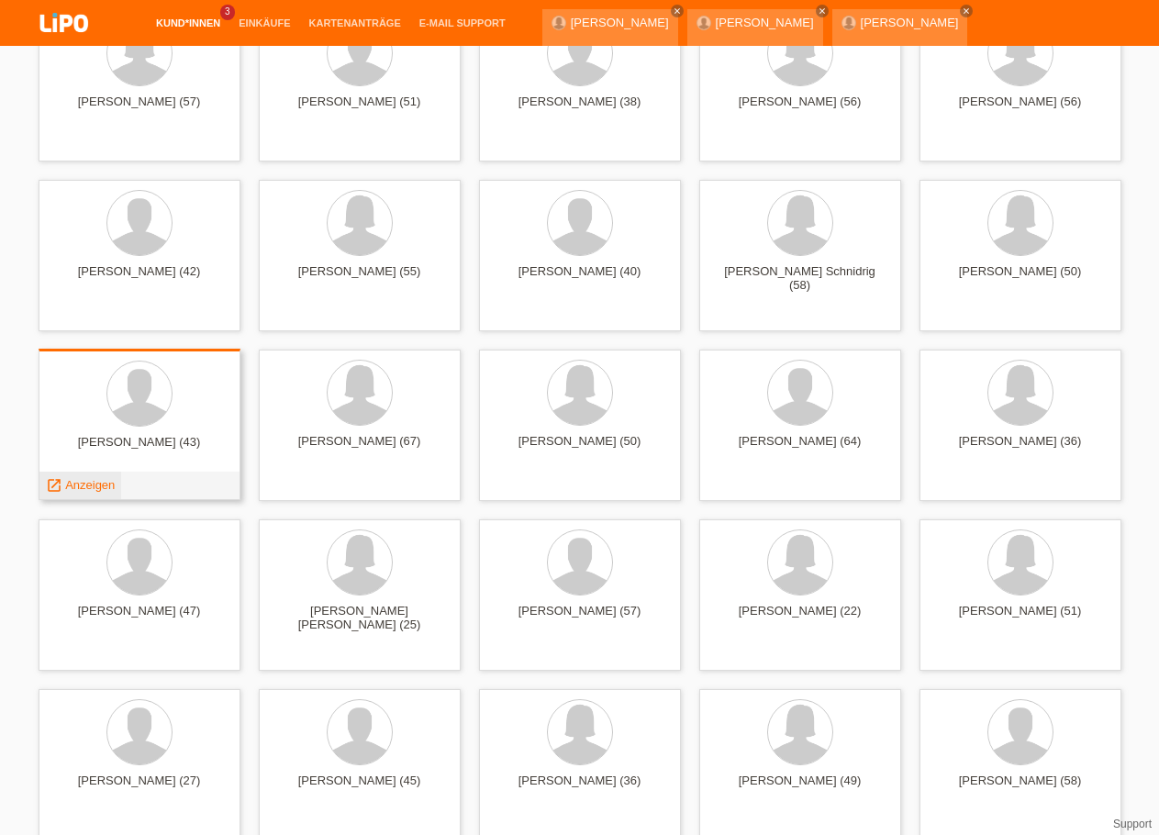
click at [95, 488] on span "Anzeigen" at bounding box center [90, 485] width 50 height 14
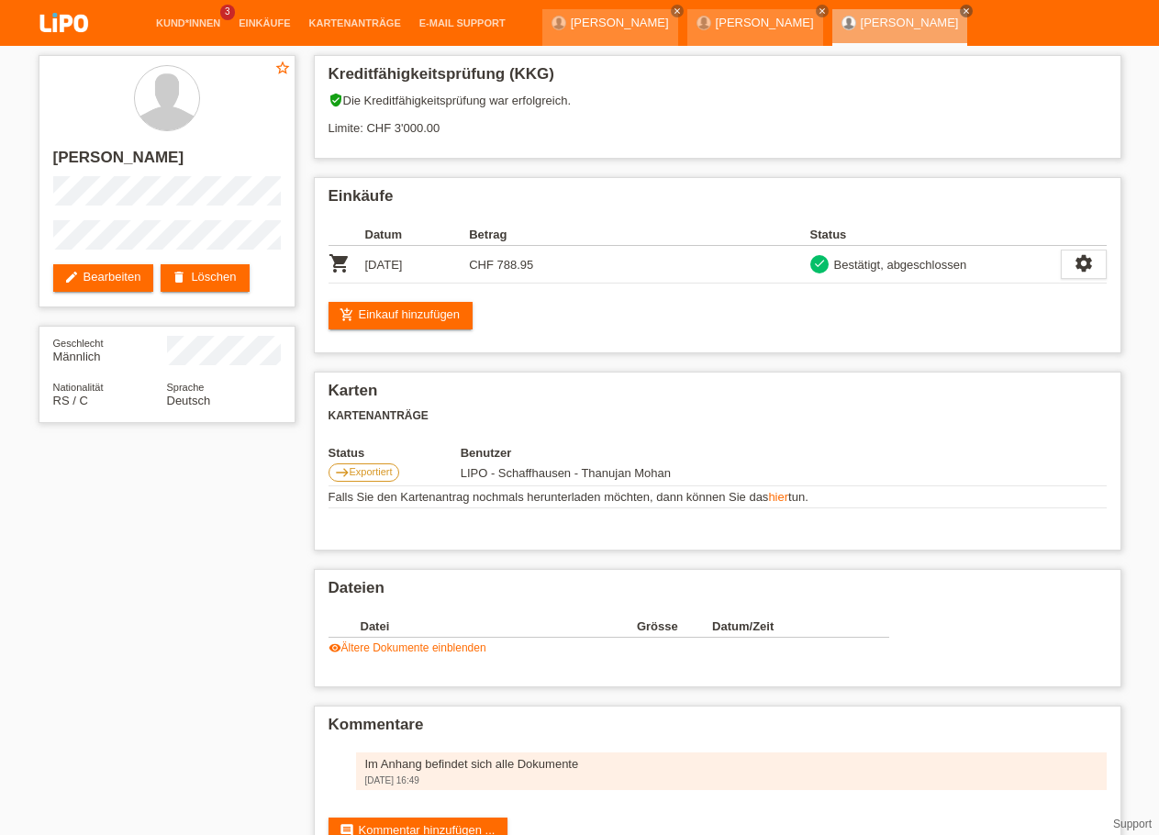
click at [73, 33] on img at bounding box center [64, 24] width 92 height 49
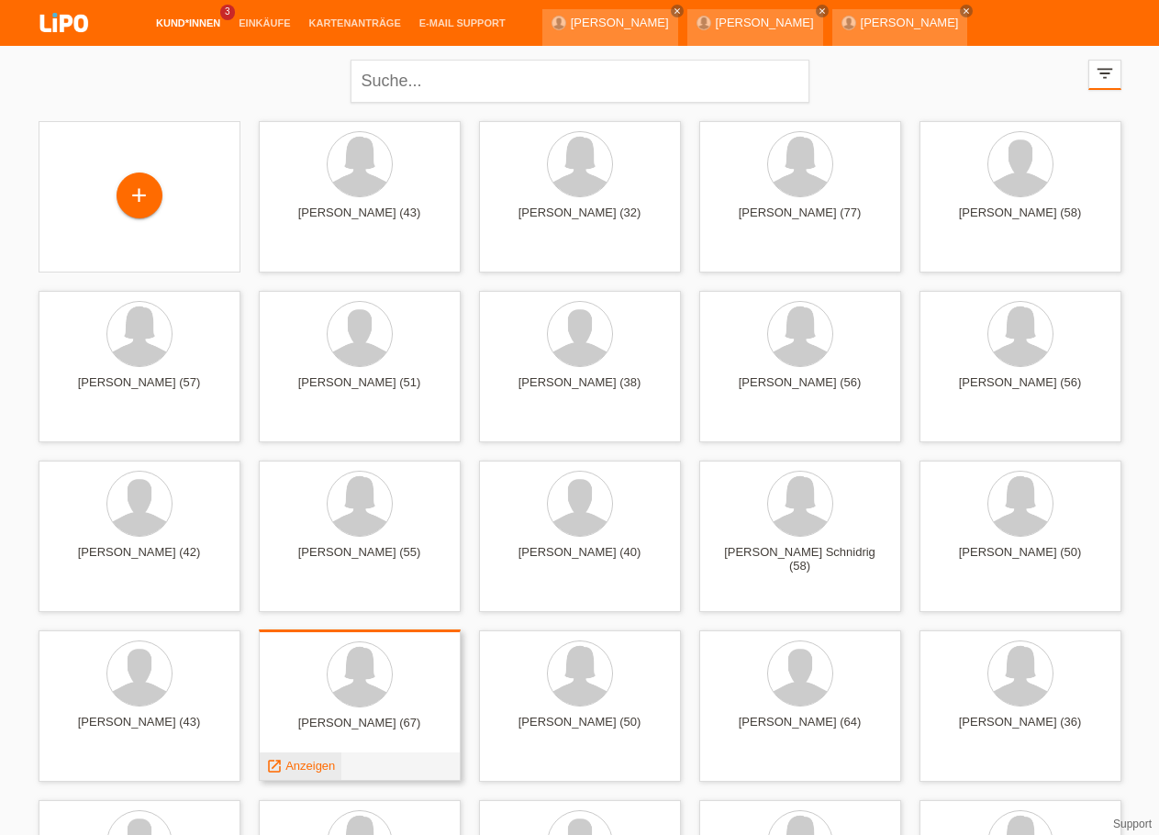
click at [327, 764] on span "Anzeigen" at bounding box center [310, 766] width 50 height 14
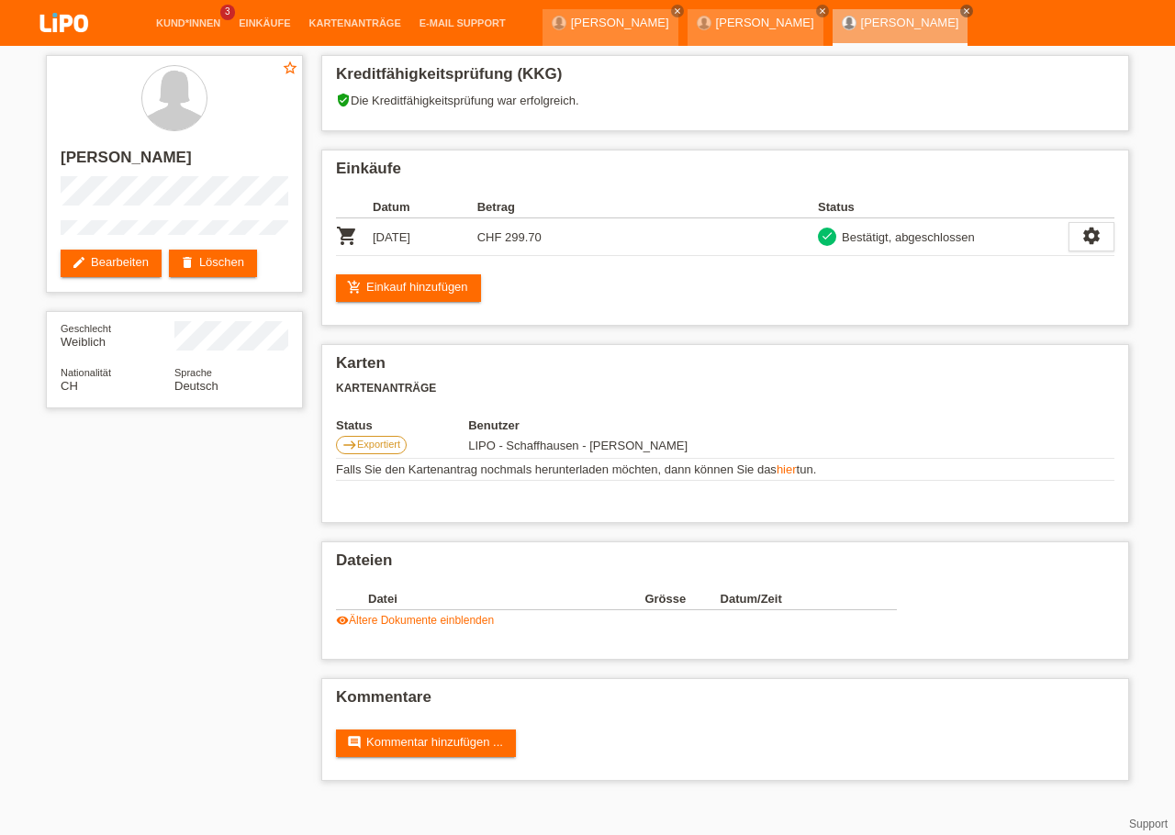
click at [72, 2] on img at bounding box center [64, 24] width 92 height 49
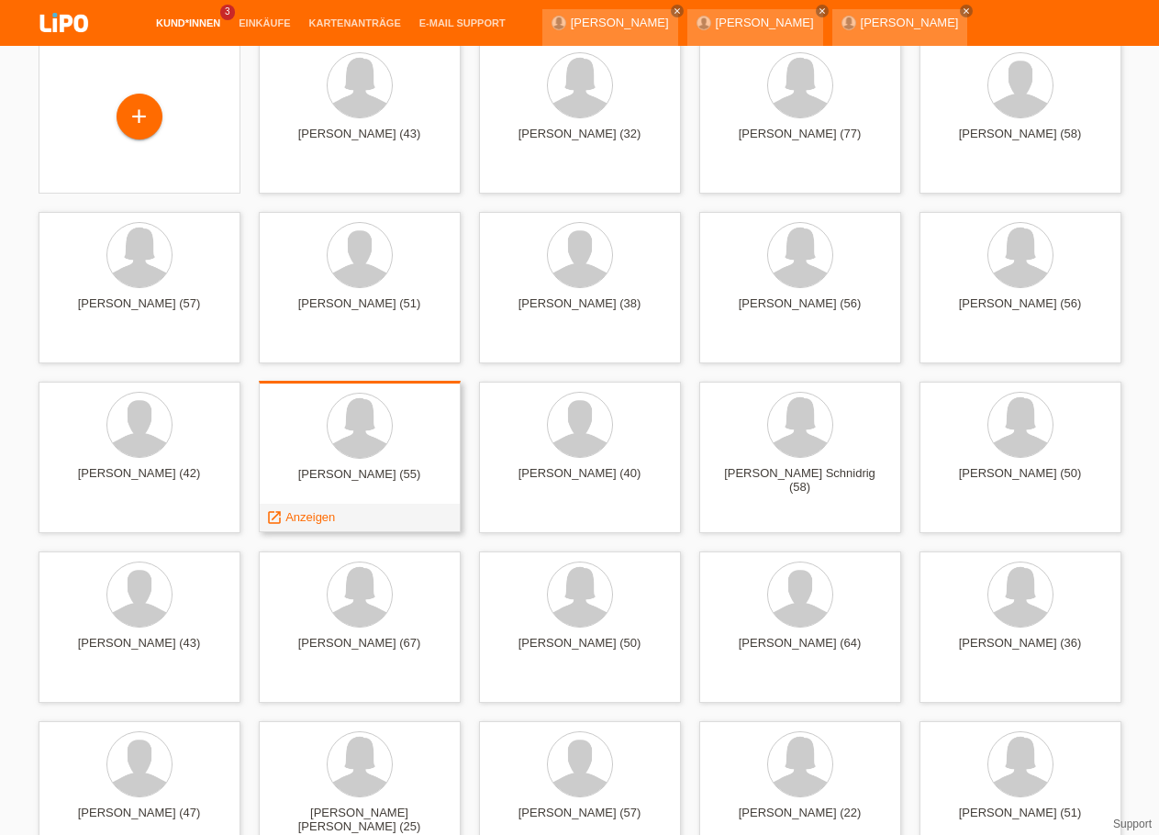
scroll to position [94, 0]
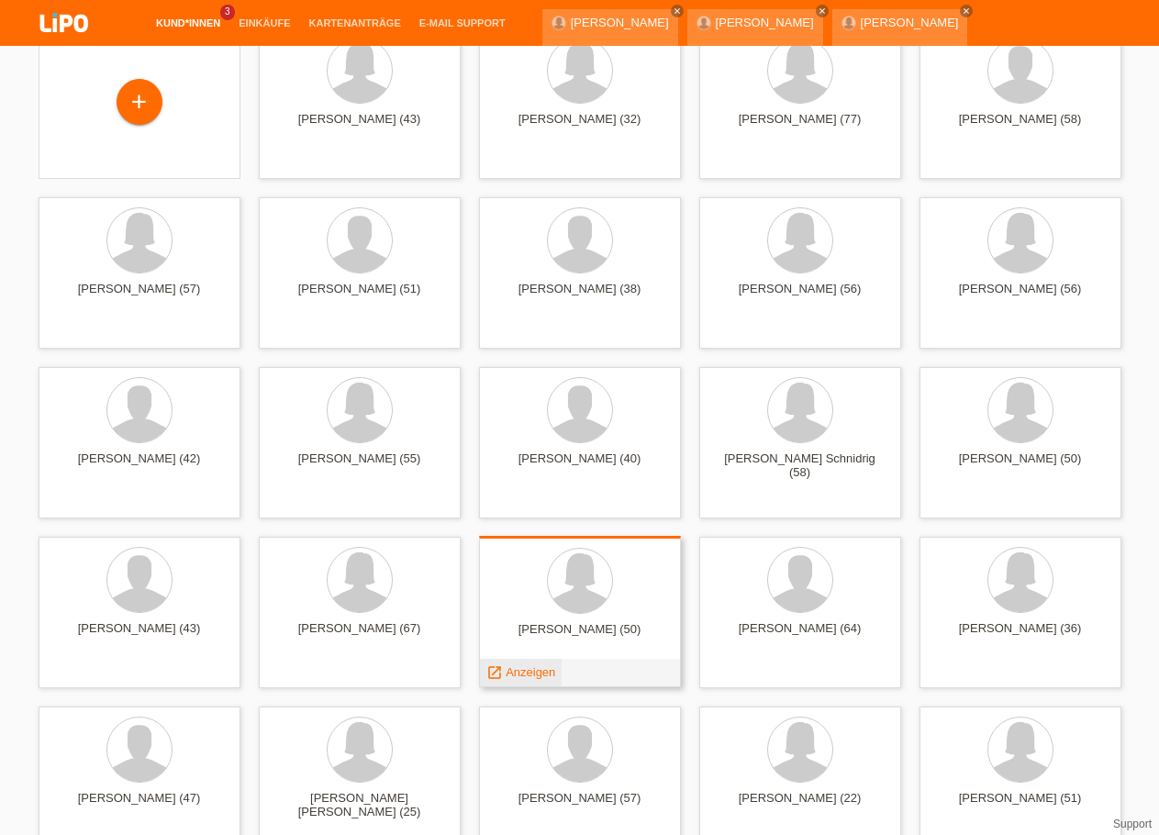
click at [540, 667] on span "Anzeigen" at bounding box center [531, 672] width 50 height 14
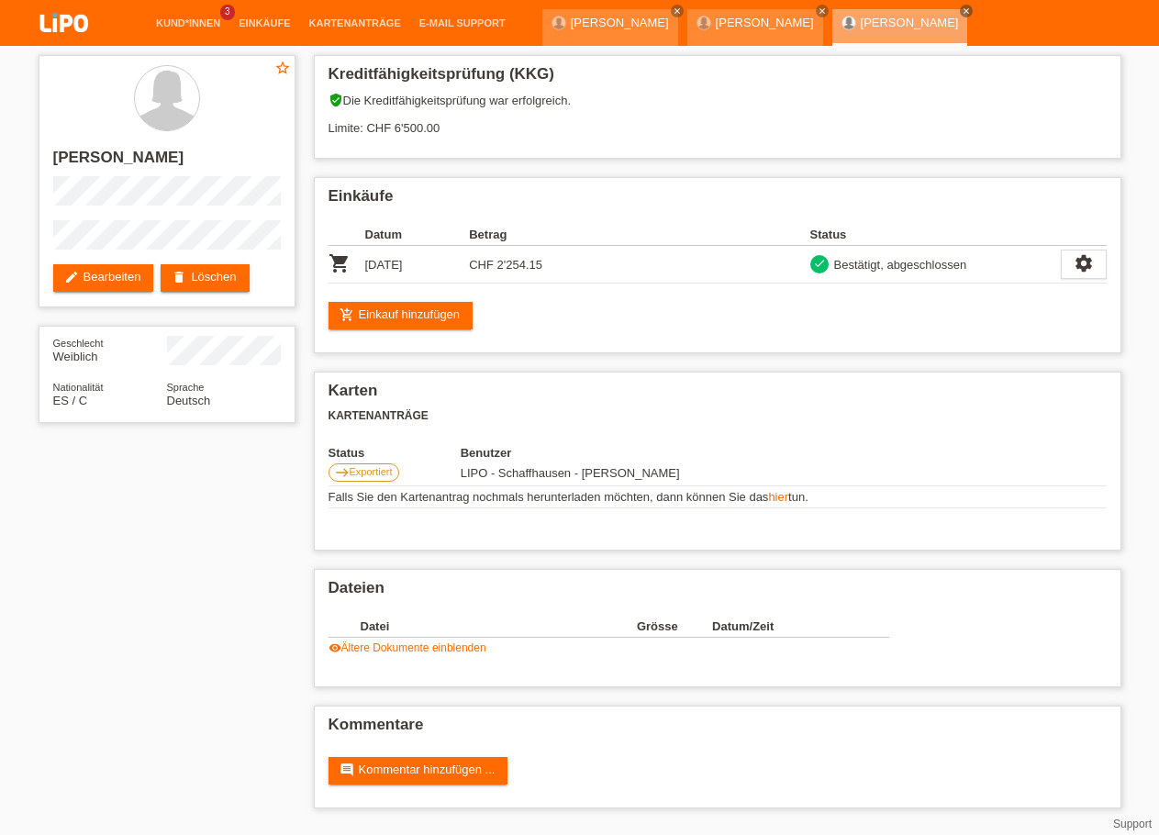
click at [61, 21] on img at bounding box center [64, 24] width 92 height 49
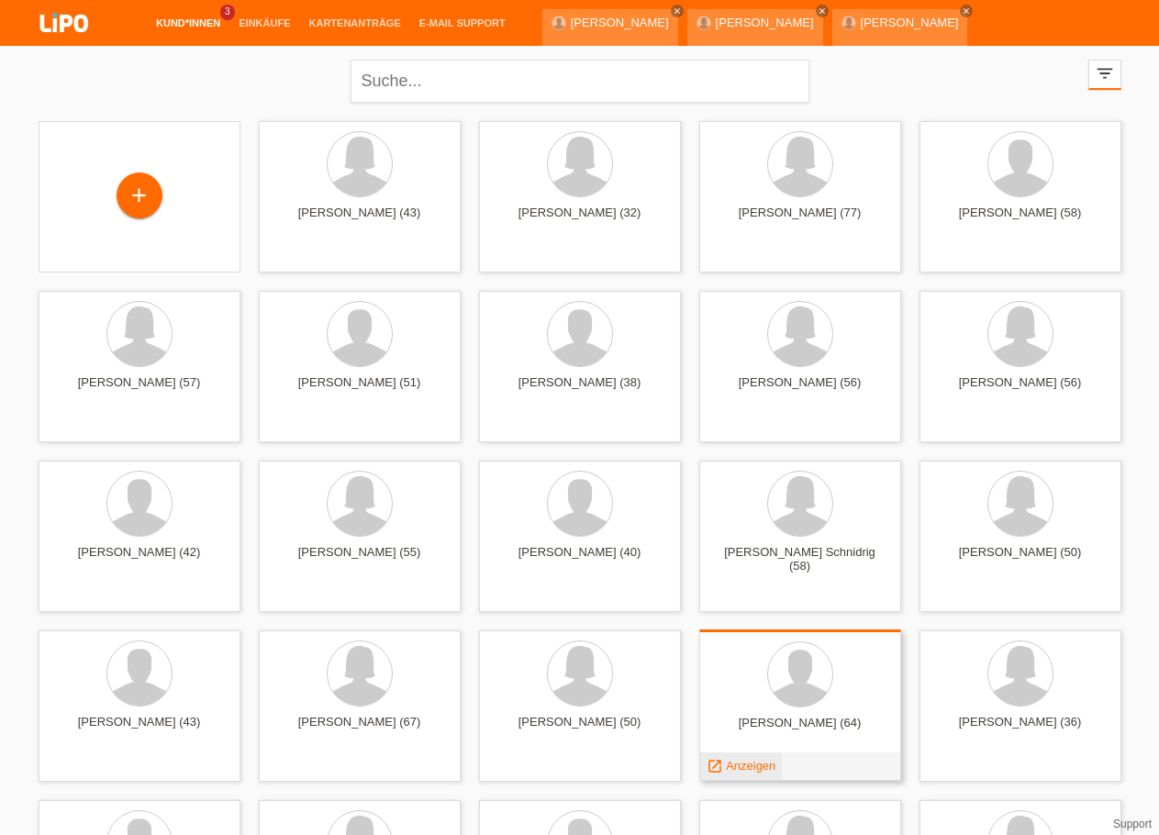
click at [772, 764] on span "Anzeigen" at bounding box center [751, 766] width 50 height 14
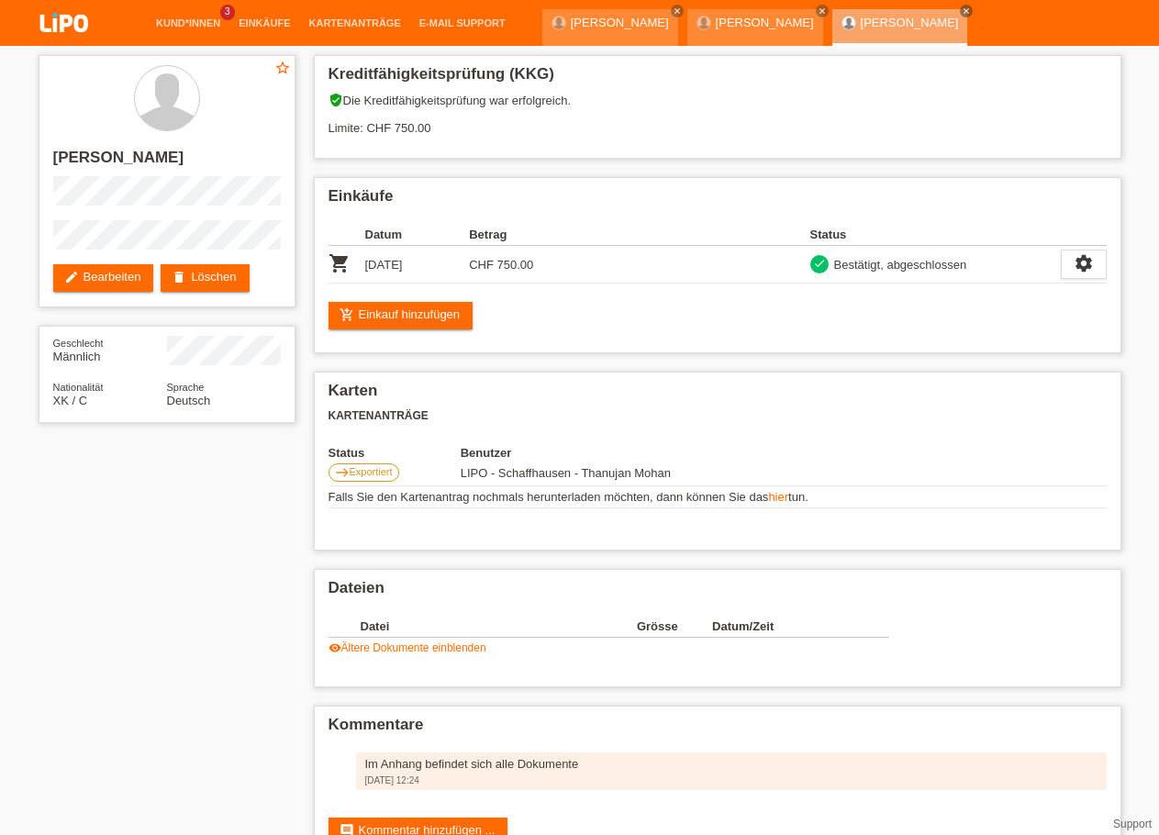
click at [72, 30] on img at bounding box center [64, 24] width 92 height 49
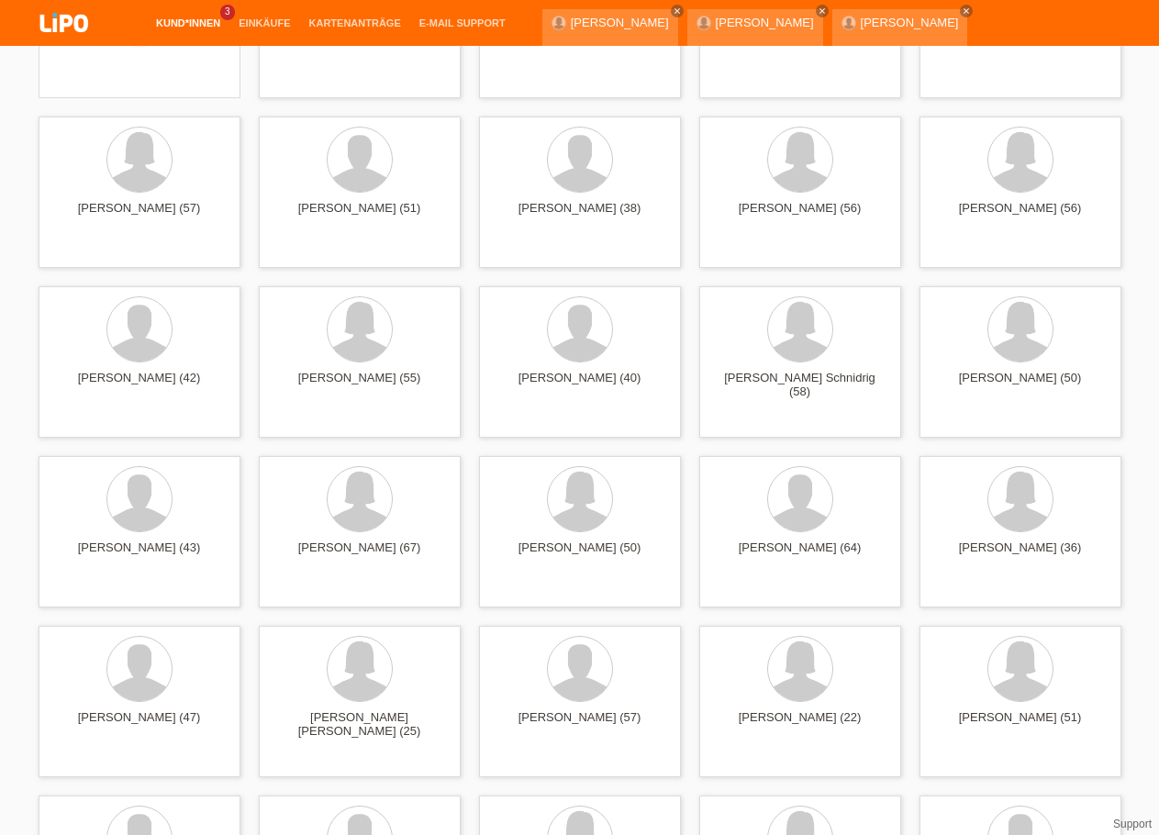
scroll to position [187, 0]
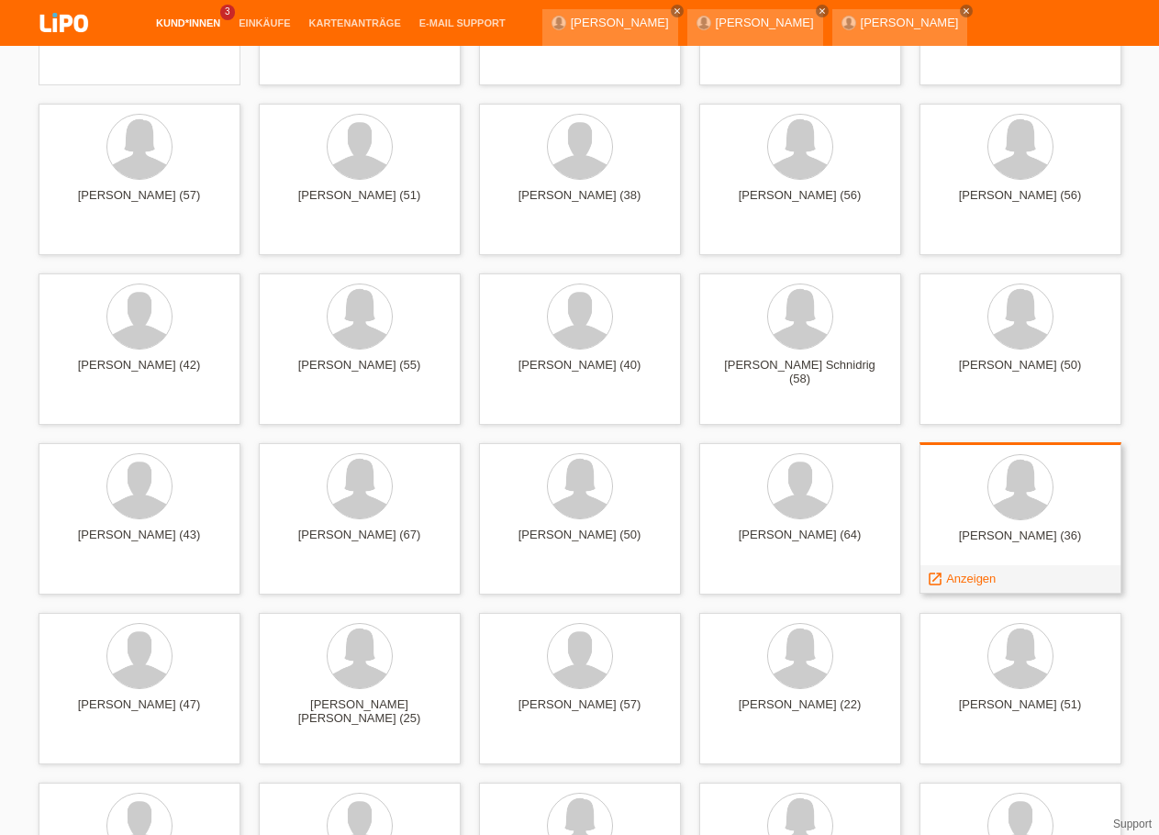
click at [953, 585] on span "Anzeigen" at bounding box center [971, 579] width 50 height 14
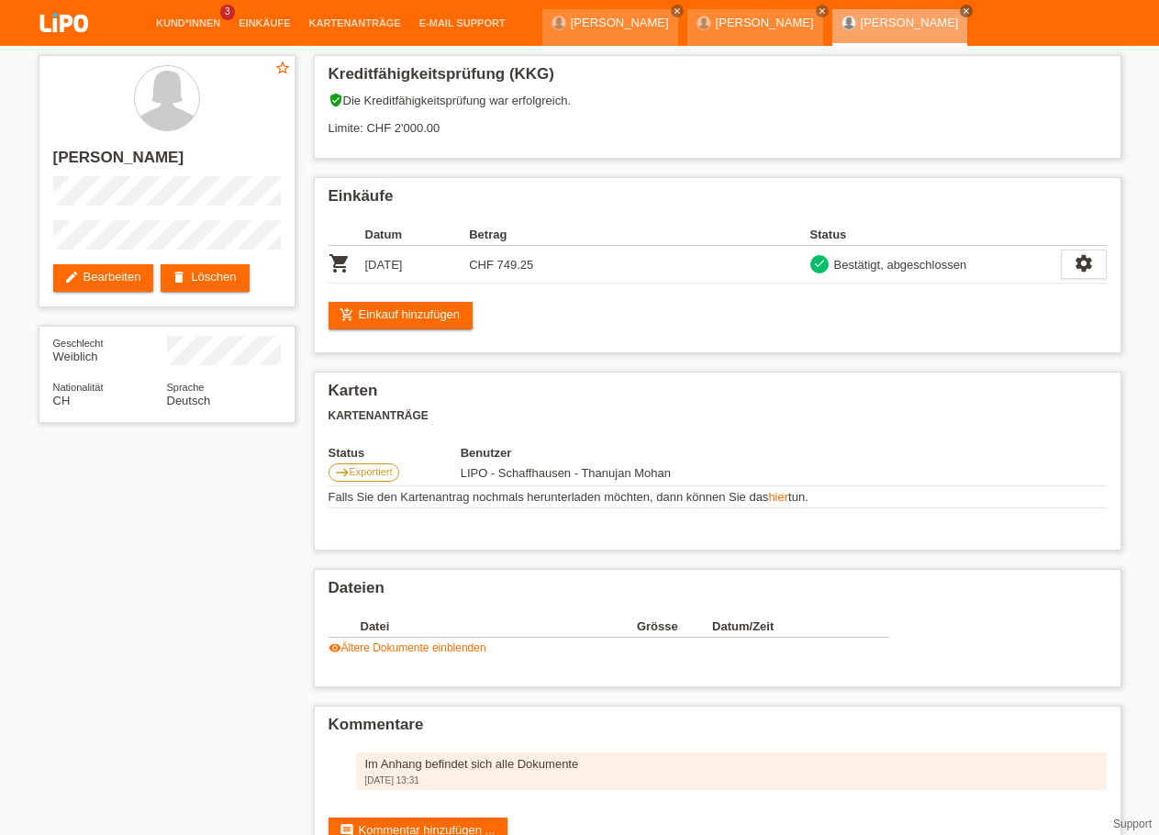
click at [53, 22] on img at bounding box center [64, 24] width 92 height 49
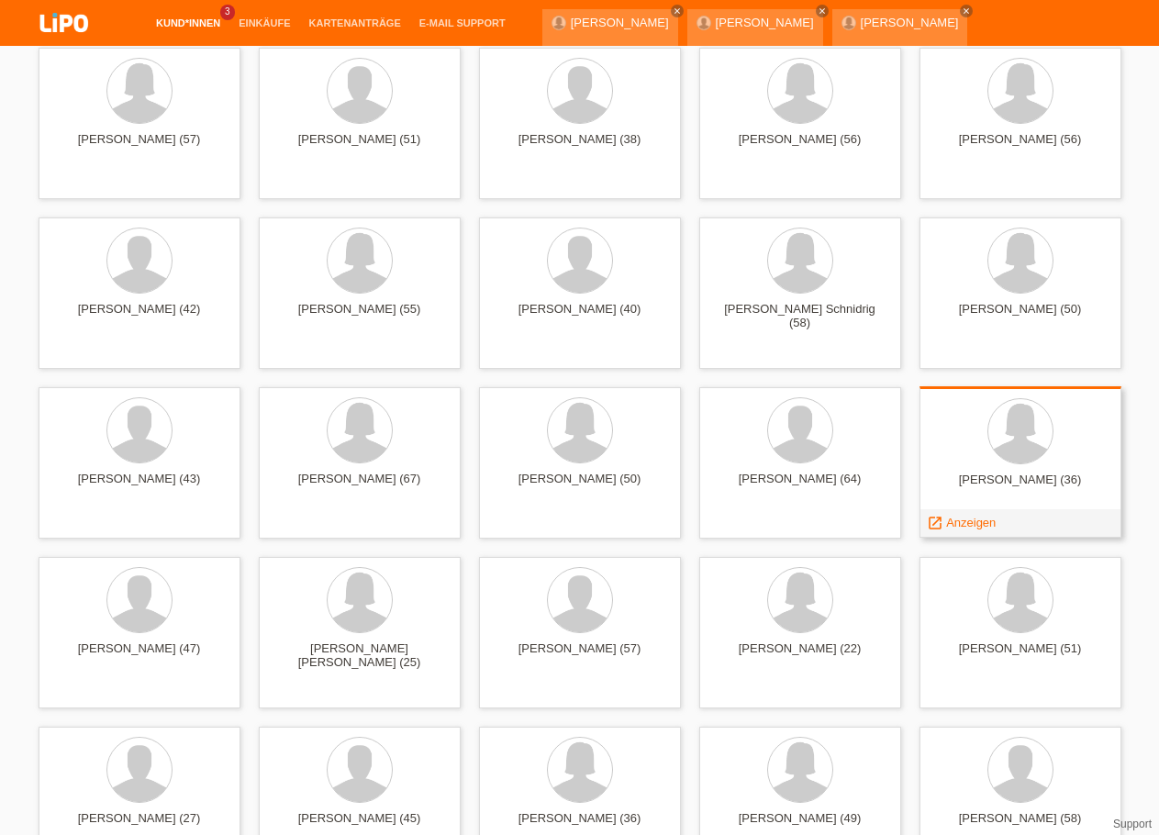
scroll to position [281, 0]
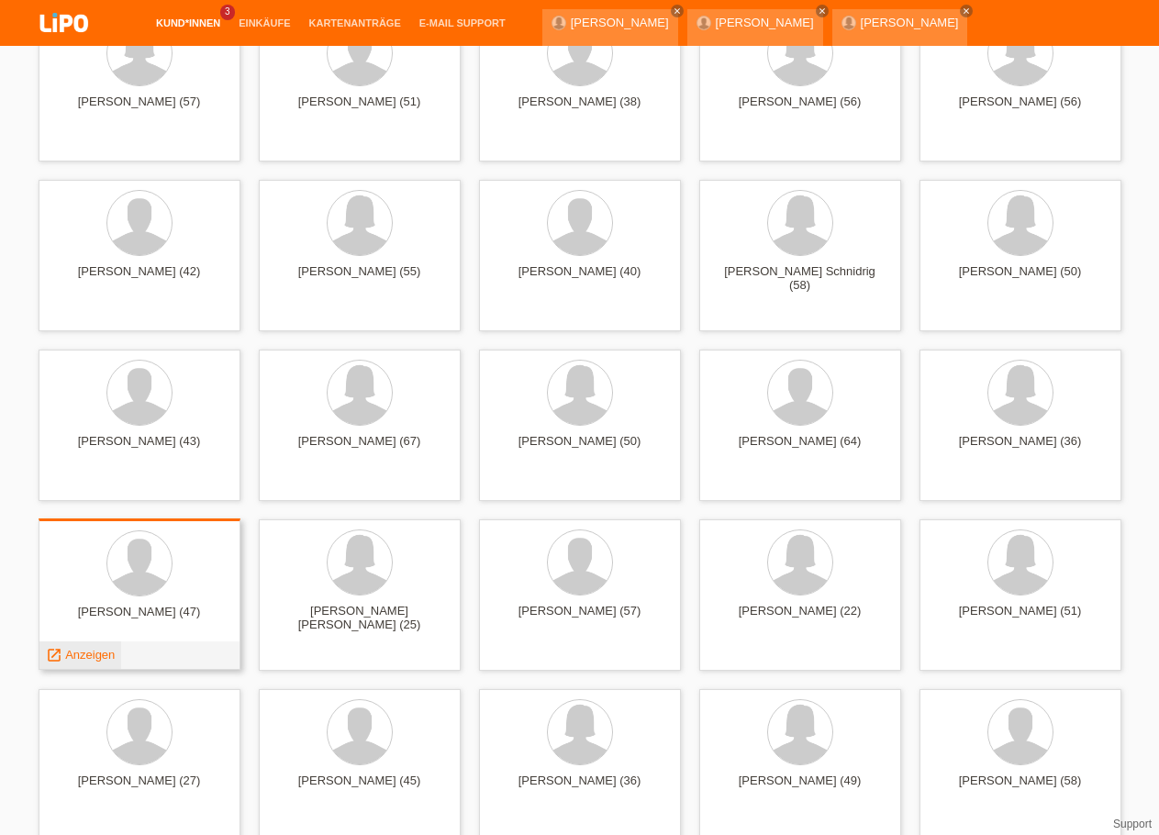
click at [103, 652] on span "Anzeigen" at bounding box center [90, 655] width 50 height 14
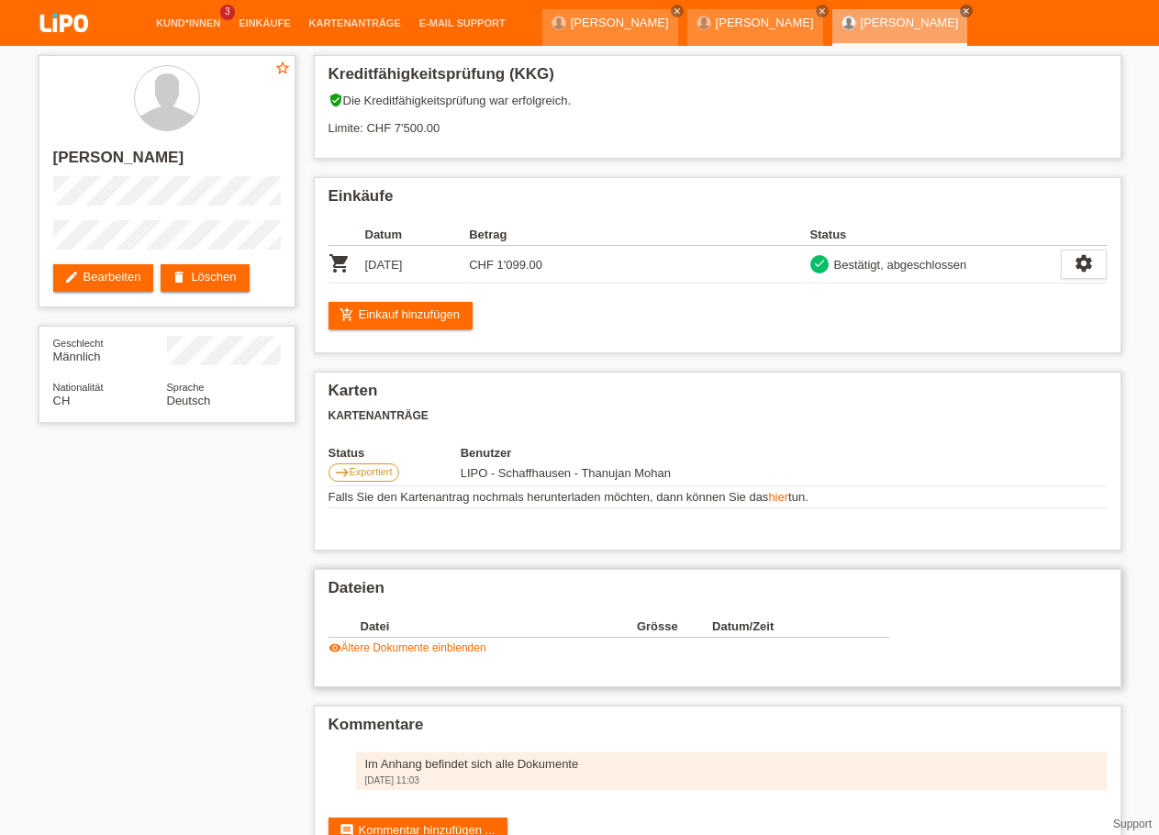
click at [409, 654] on link "visibility Ältere Dokumente einblenden" at bounding box center [408, 647] width 158 height 13
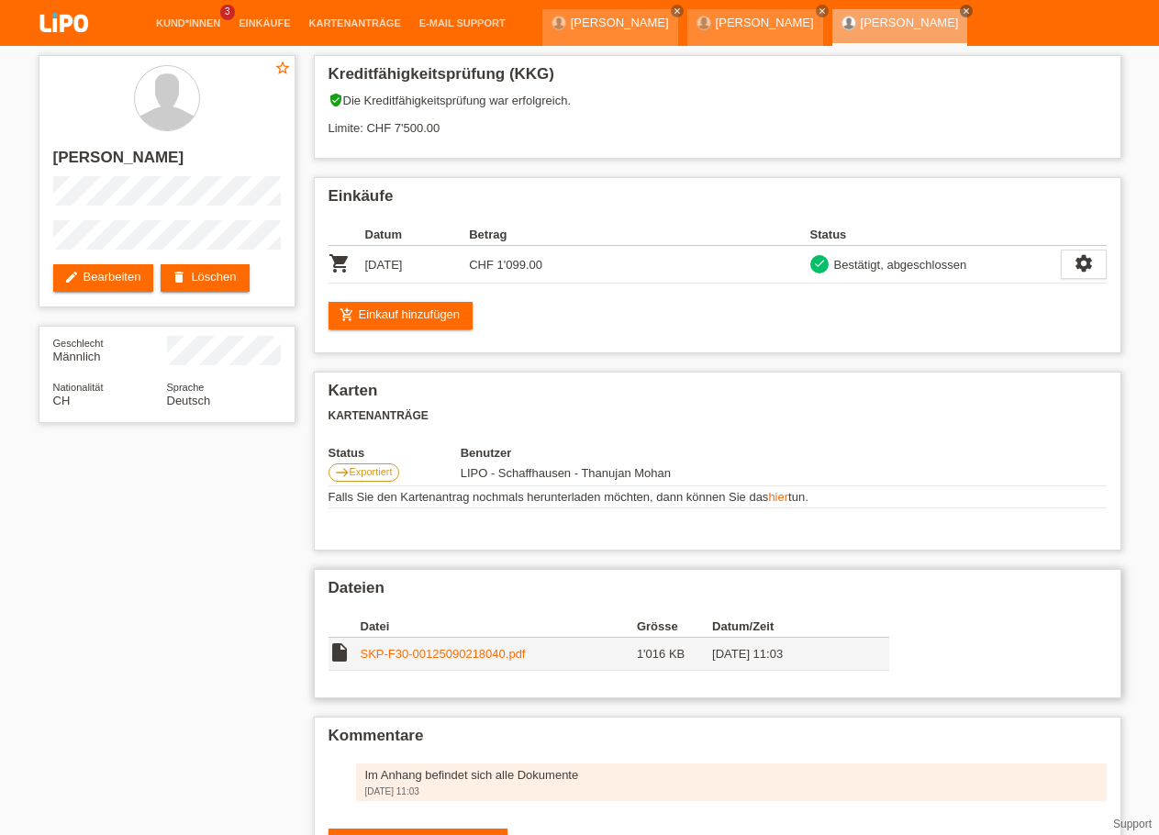
click at [410, 661] on link "SKP-F30-00125090218040.pdf" at bounding box center [443, 654] width 165 height 14
click at [76, 36] on img at bounding box center [64, 24] width 92 height 49
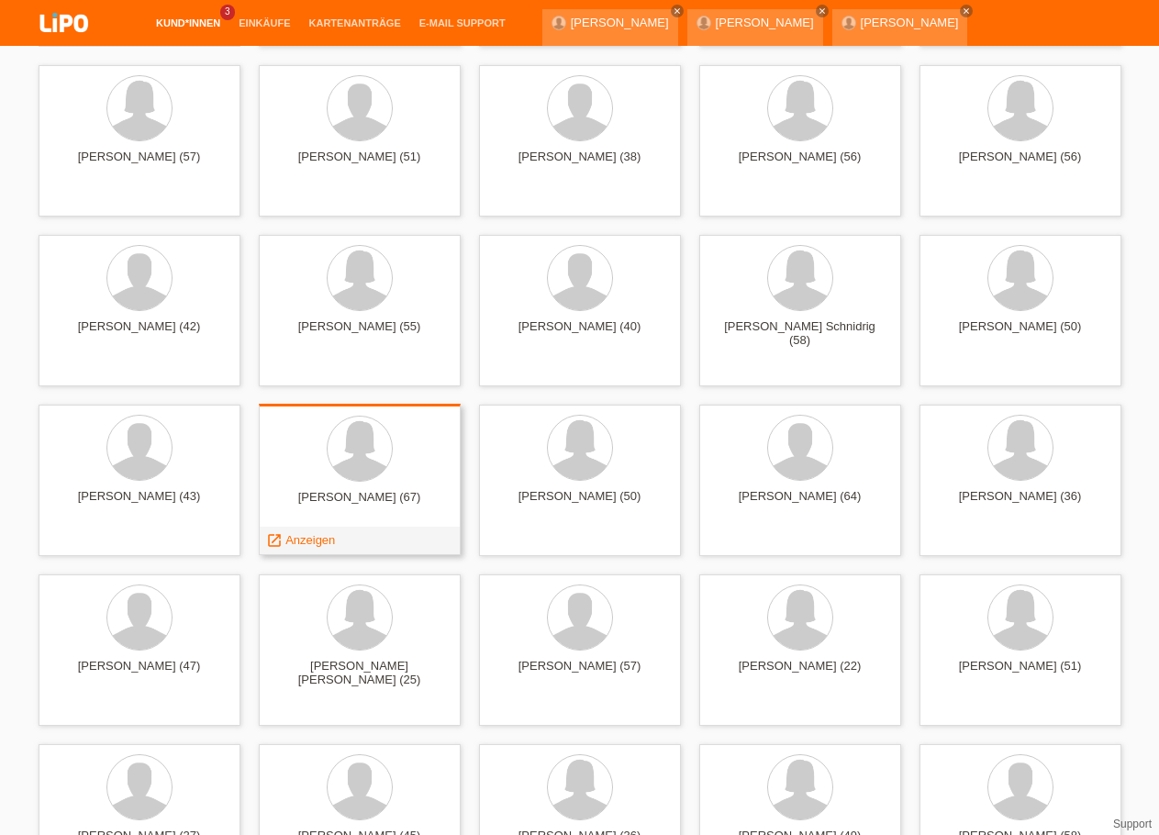
scroll to position [281, 0]
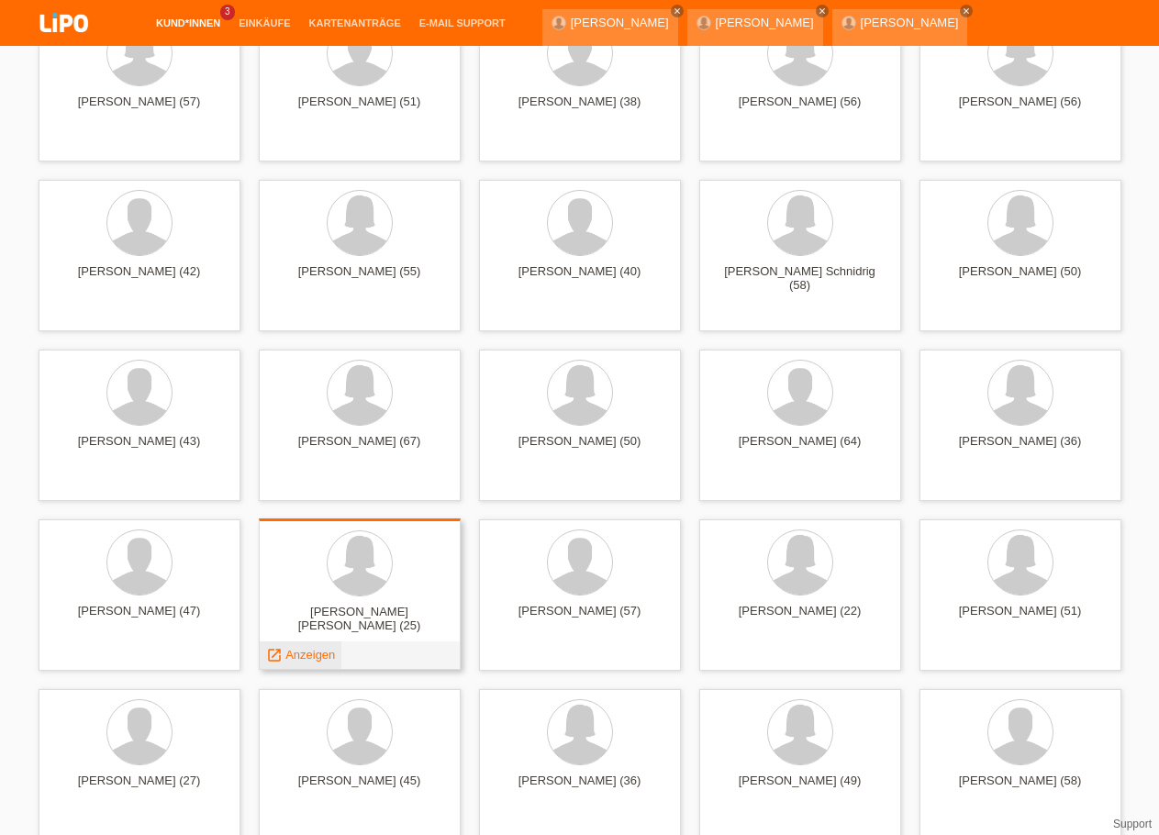
click at [288, 649] on span "Anzeigen" at bounding box center [310, 655] width 50 height 14
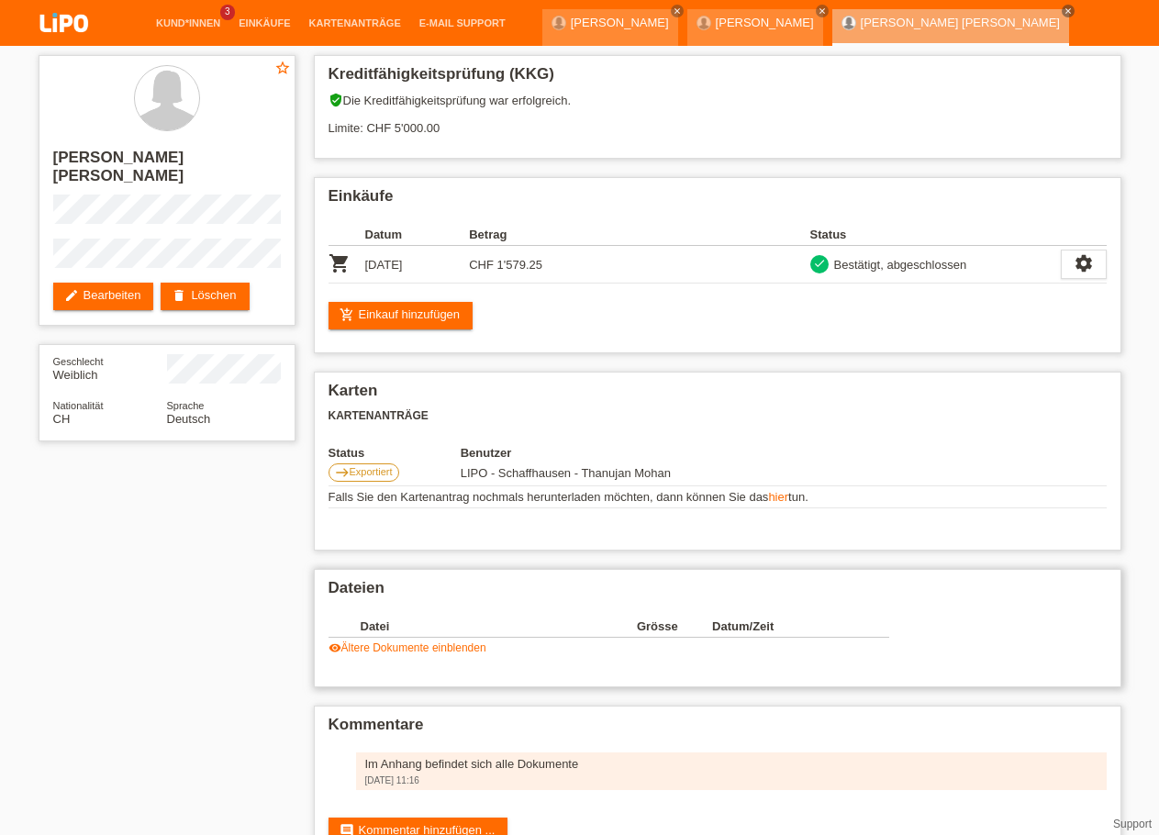
click at [419, 654] on link "visibility Ältere Dokumente einblenden" at bounding box center [408, 647] width 158 height 13
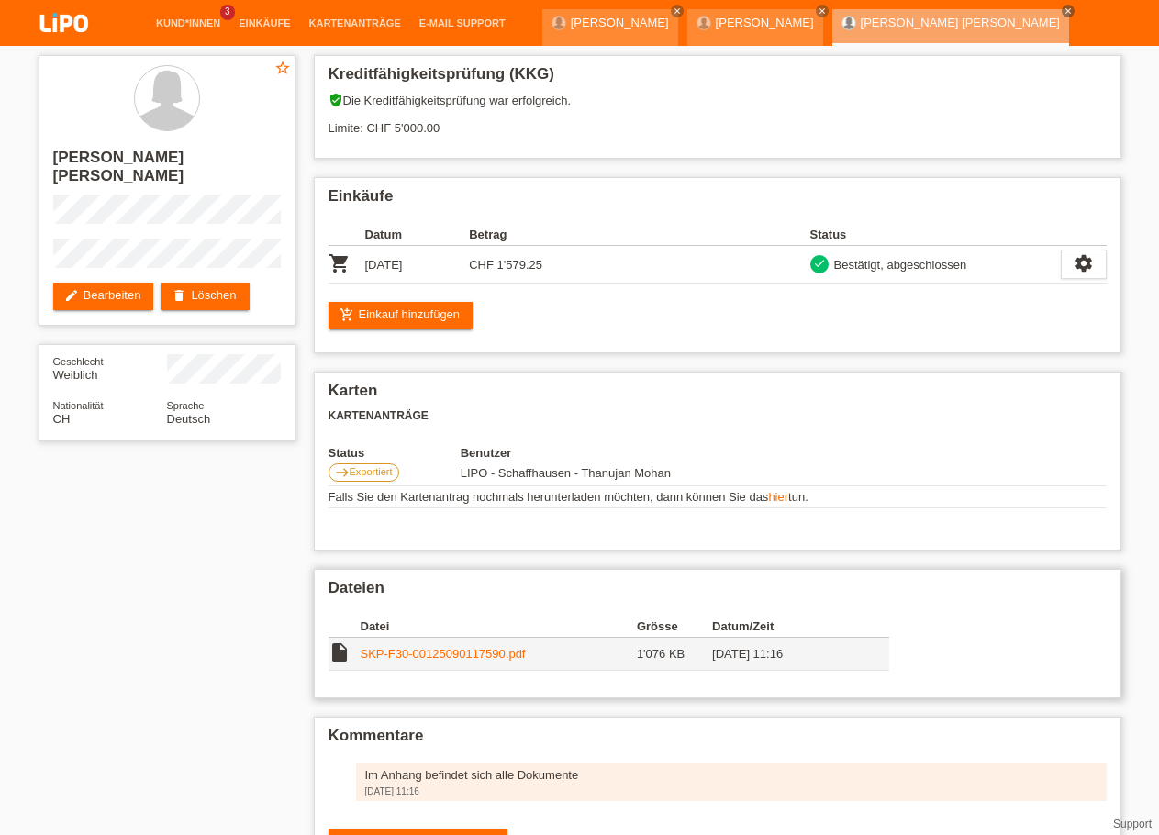
click at [424, 661] on link "SKP-F30-00125090117590.pdf" at bounding box center [443, 654] width 165 height 14
